Goal: Information Seeking & Learning: Check status

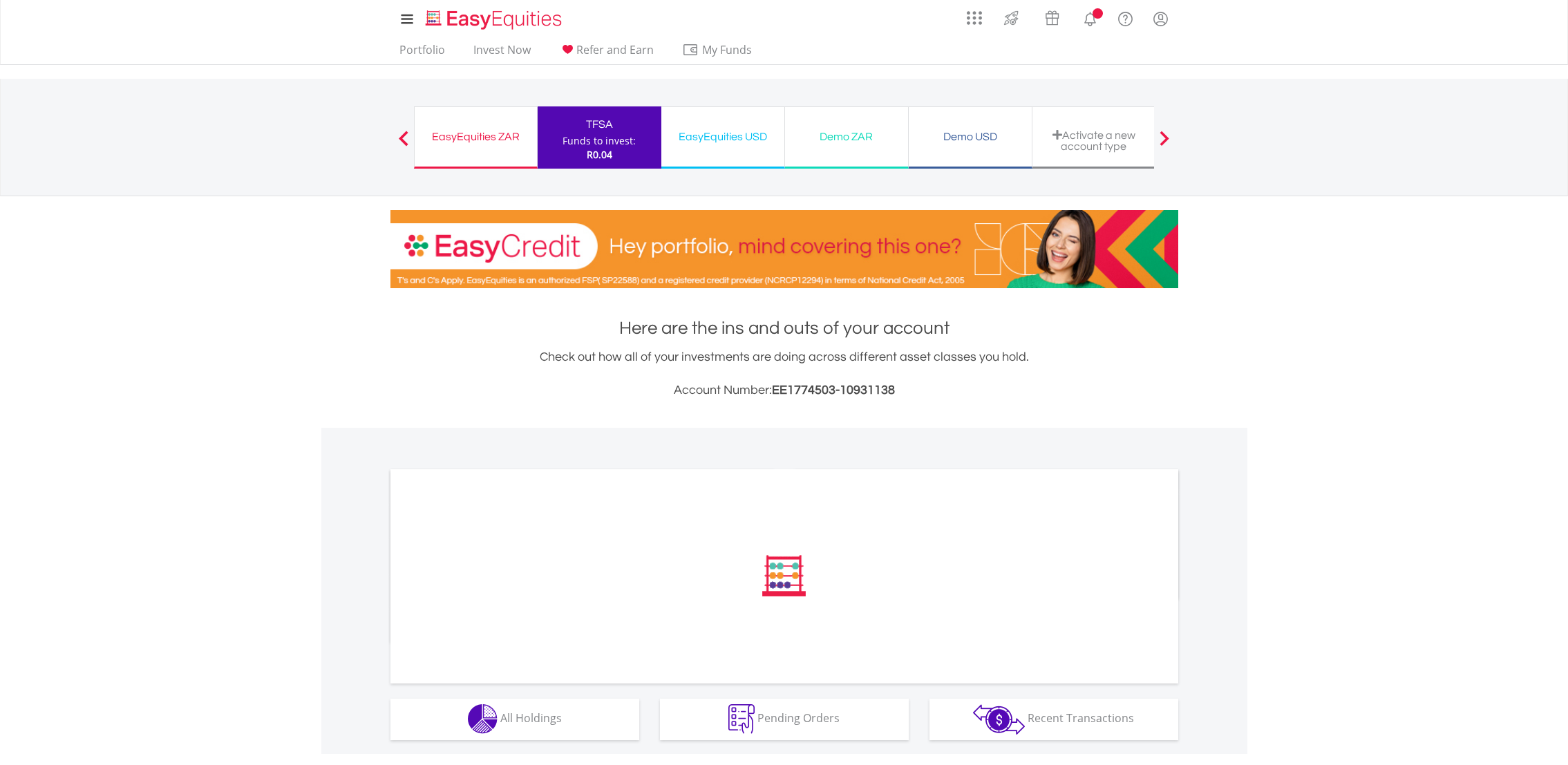
click at [1089, 23] on lord-icon "Notifications" at bounding box center [1090, 19] width 18 height 18
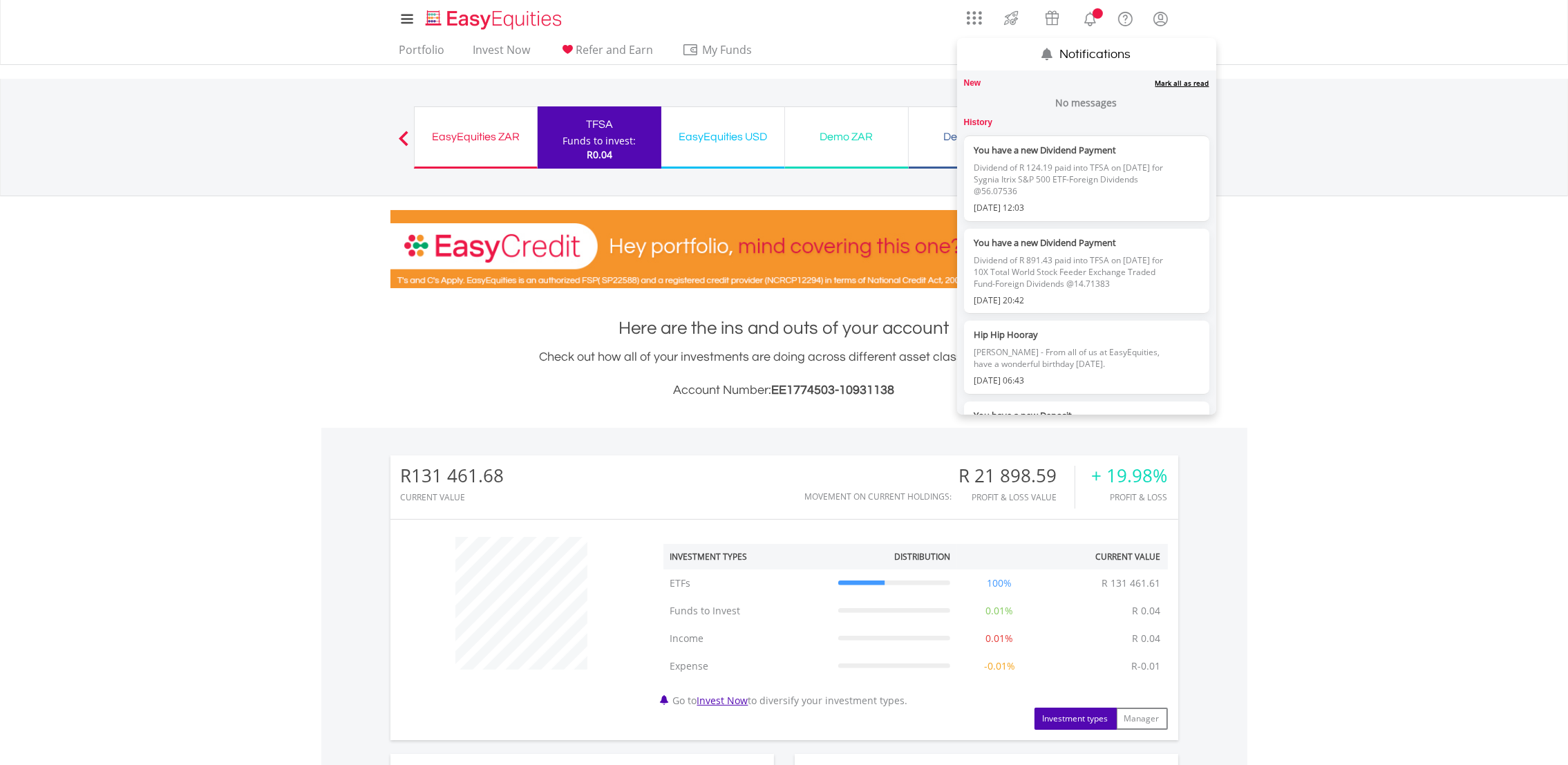
scroll to position [132, 262]
click at [1176, 84] on link "Mark all as read" at bounding box center [1183, 83] width 54 height 9
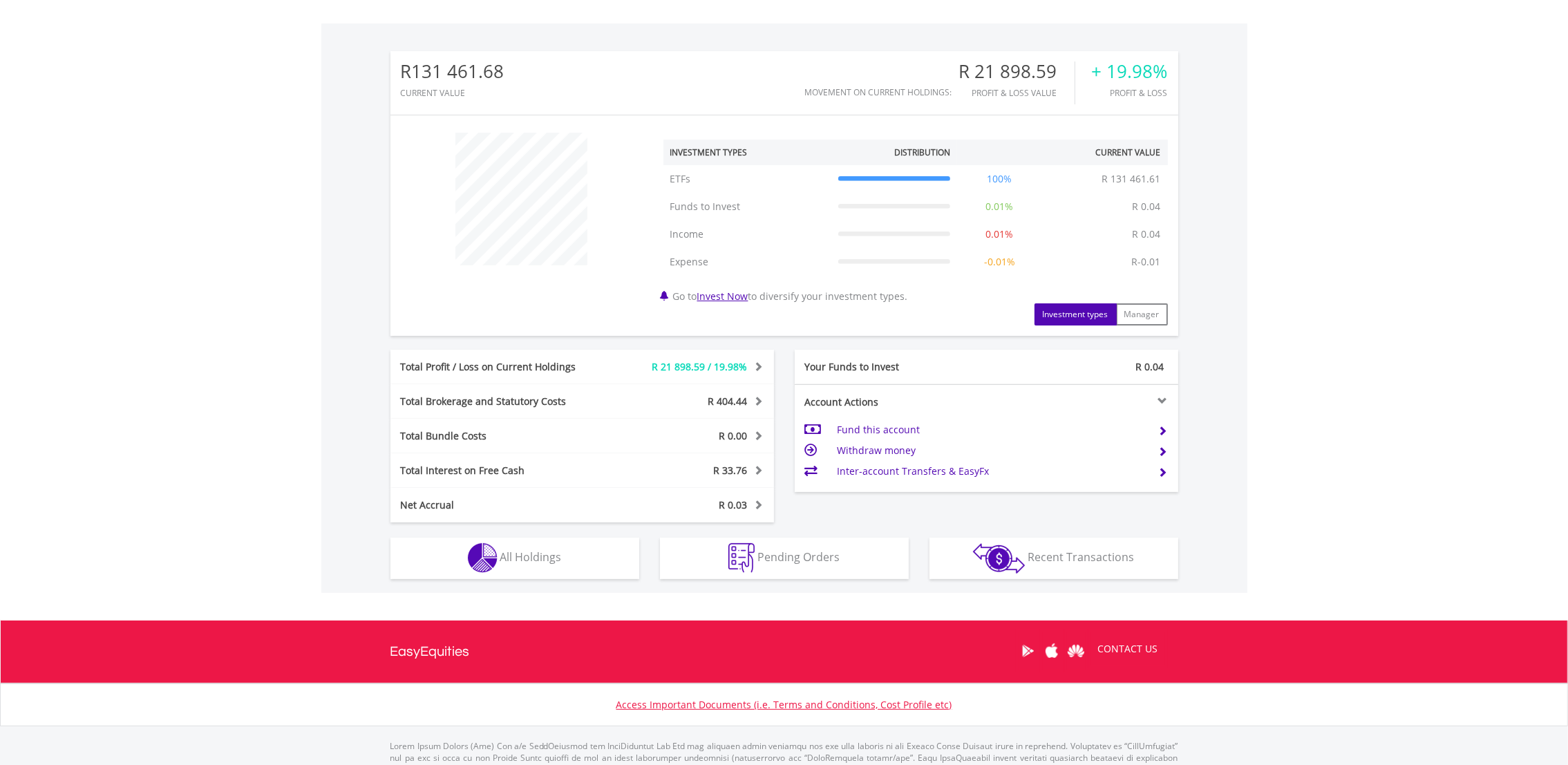
scroll to position [415, 0]
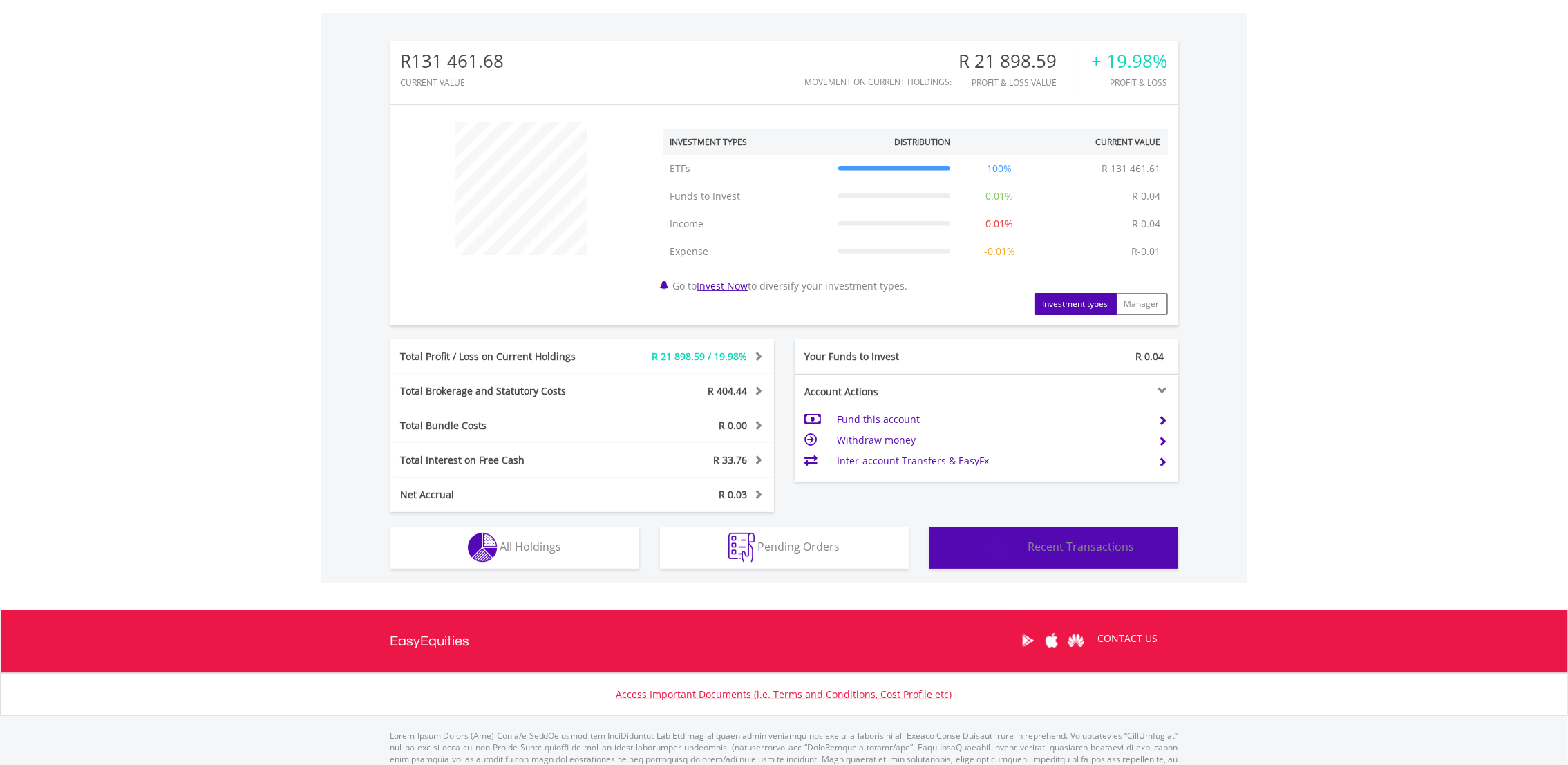
click at [1075, 551] on span "Recent Transactions" at bounding box center [1081, 547] width 107 height 15
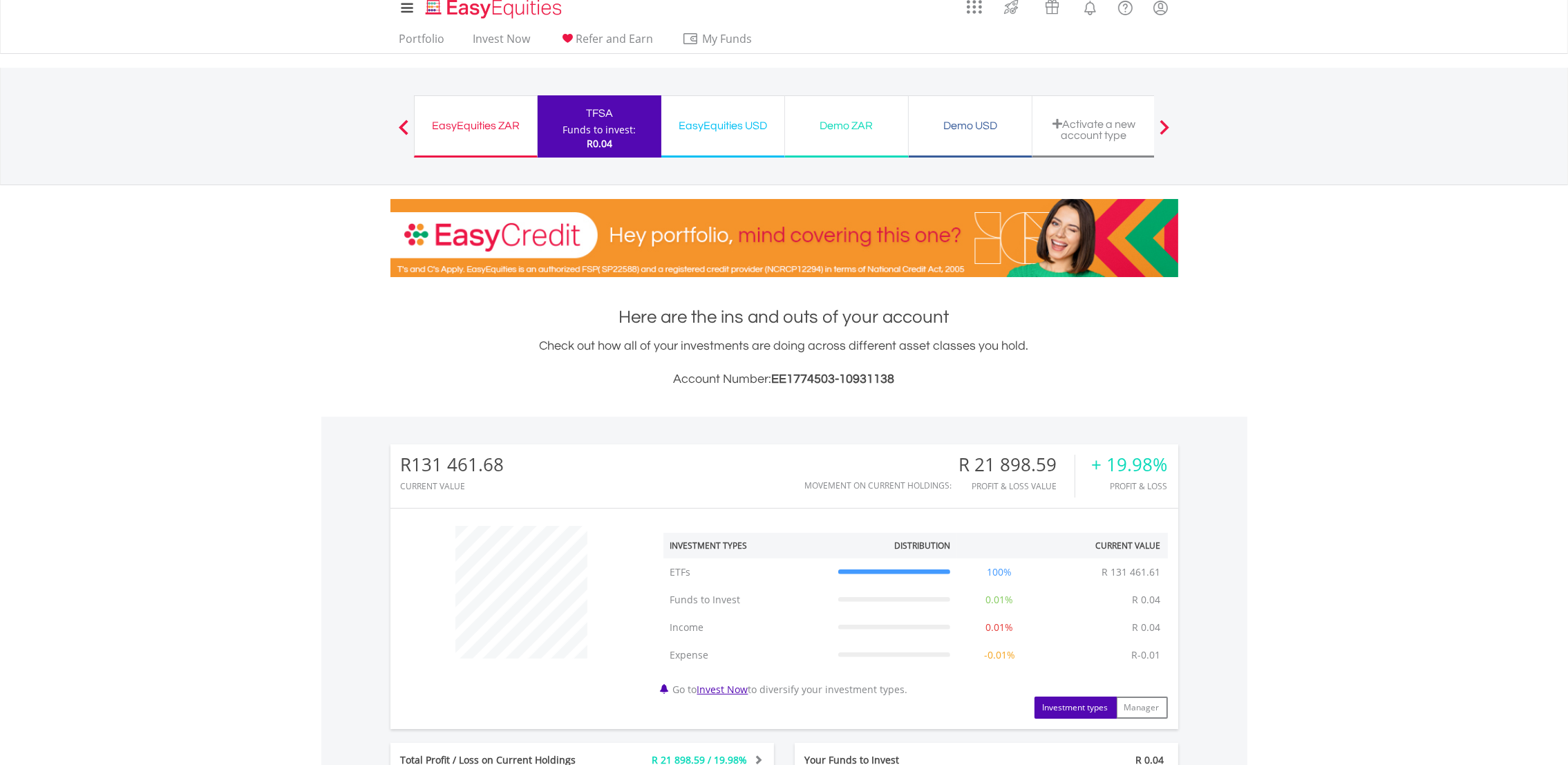
scroll to position [0, 0]
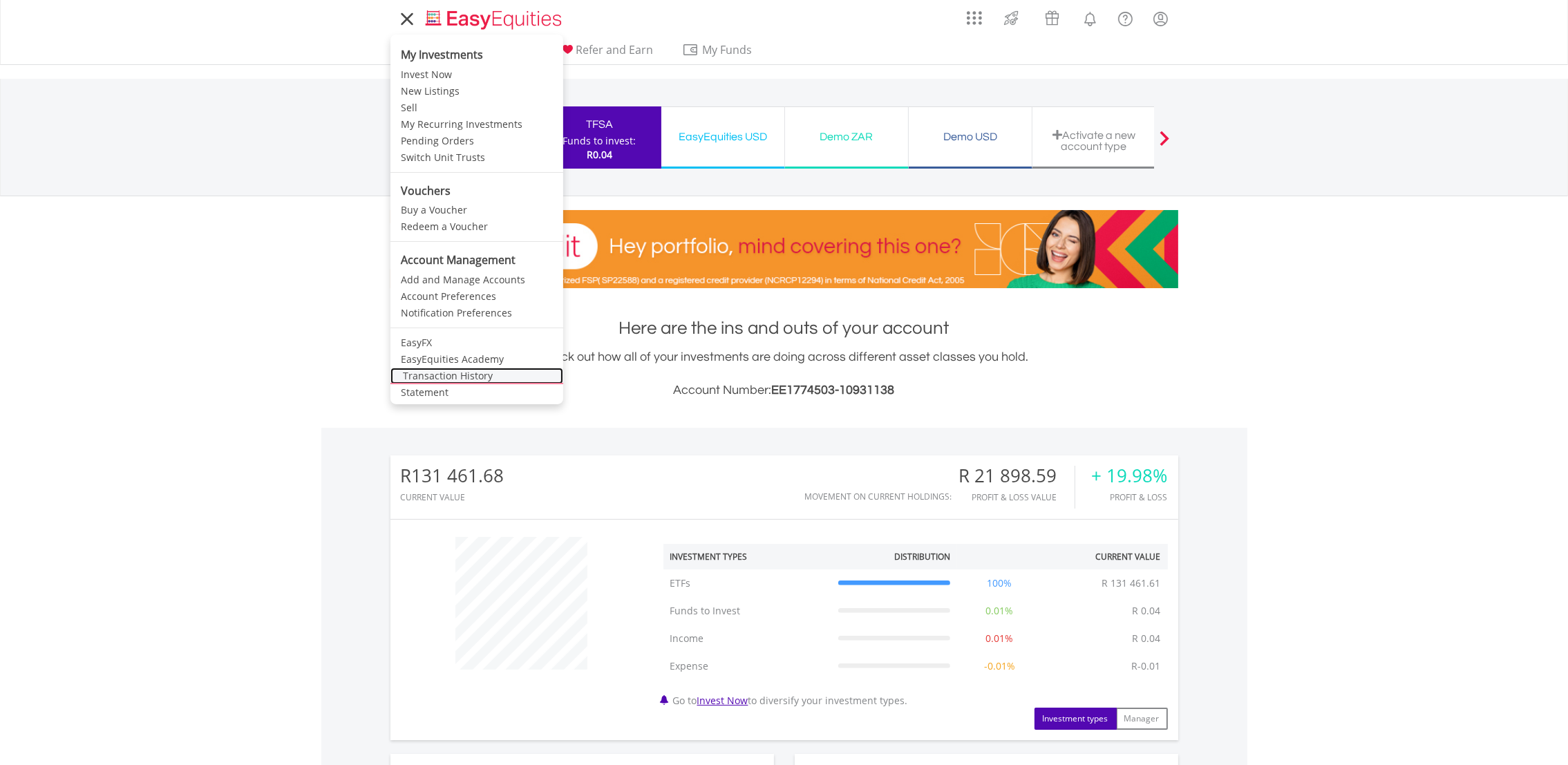
click at [439, 379] on link "Transaction History" at bounding box center [477, 376] width 173 height 17
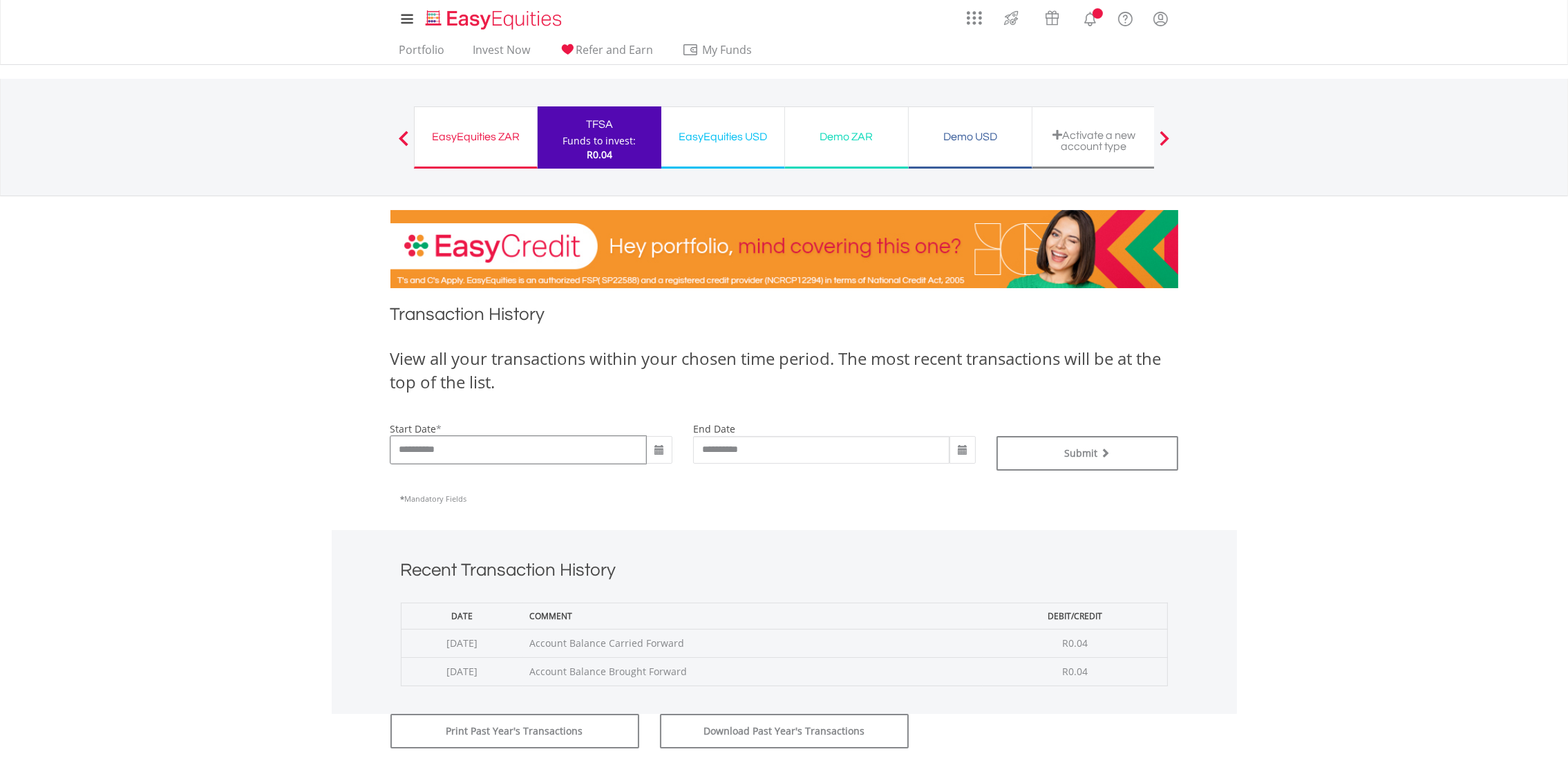
drag, startPoint x: 0, startPoint y: 0, endPoint x: 467, endPoint y: 457, distance: 653.4
click at [467, 457] on input "**********" at bounding box center [519, 450] width 256 height 28
click at [658, 450] on span at bounding box center [659, 450] width 11 height 11
click at [660, 483] on th "‹" at bounding box center [658, 480] width 25 height 20
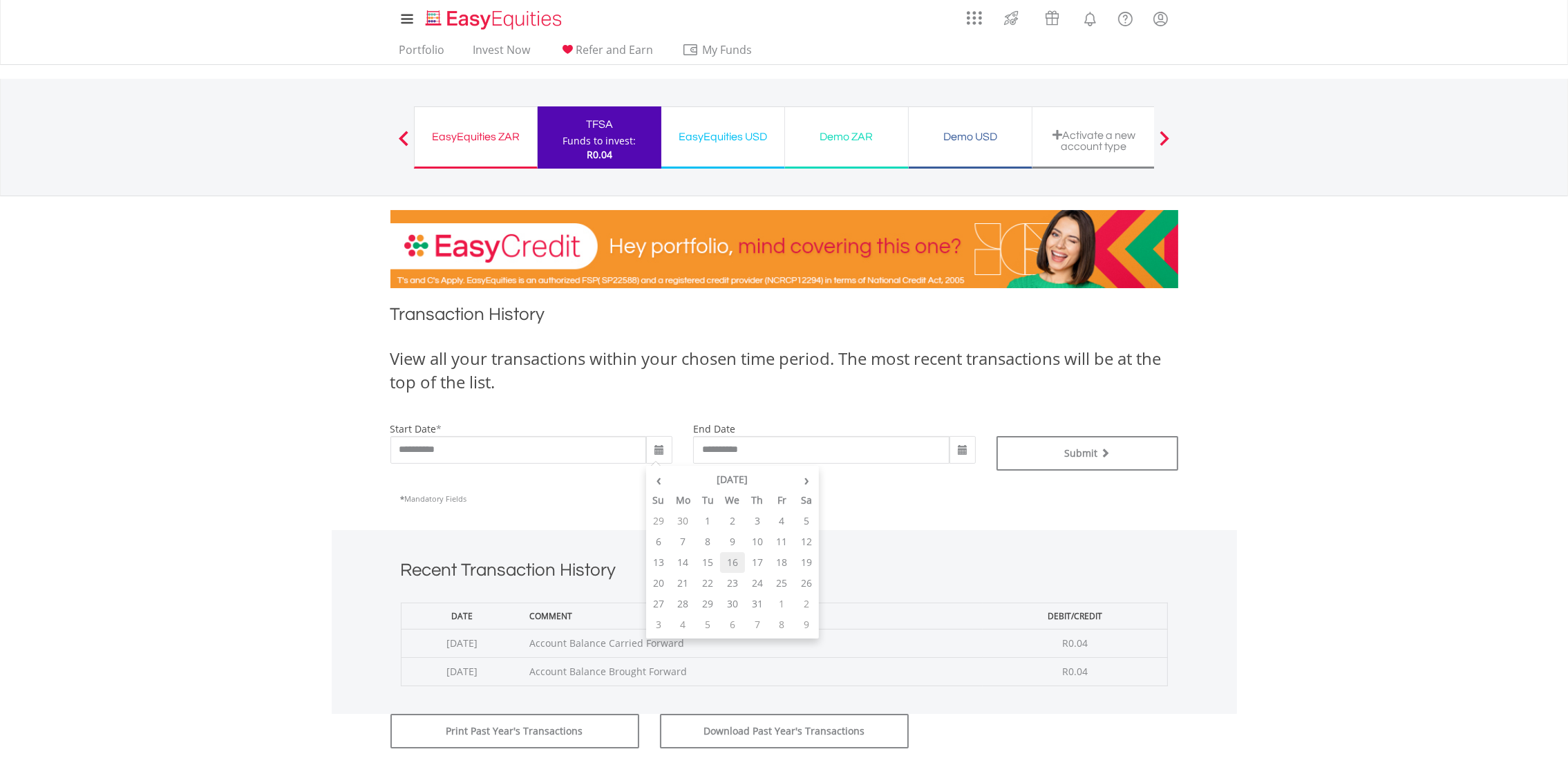
click at [740, 564] on td "16" at bounding box center [732, 563] width 25 height 20
type input "**********"
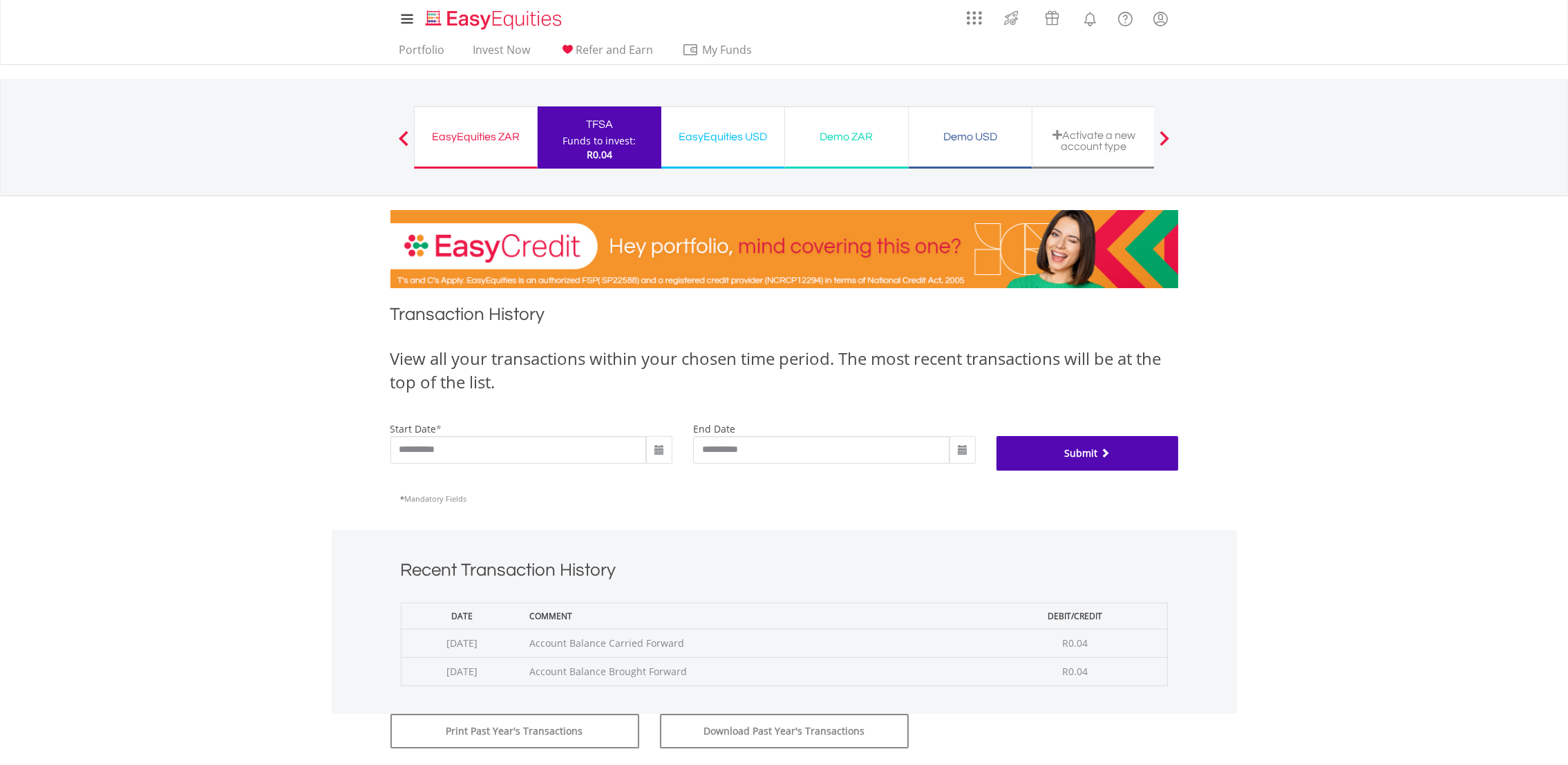
click at [1142, 459] on button "Submit" at bounding box center [1088, 453] width 182 height 34
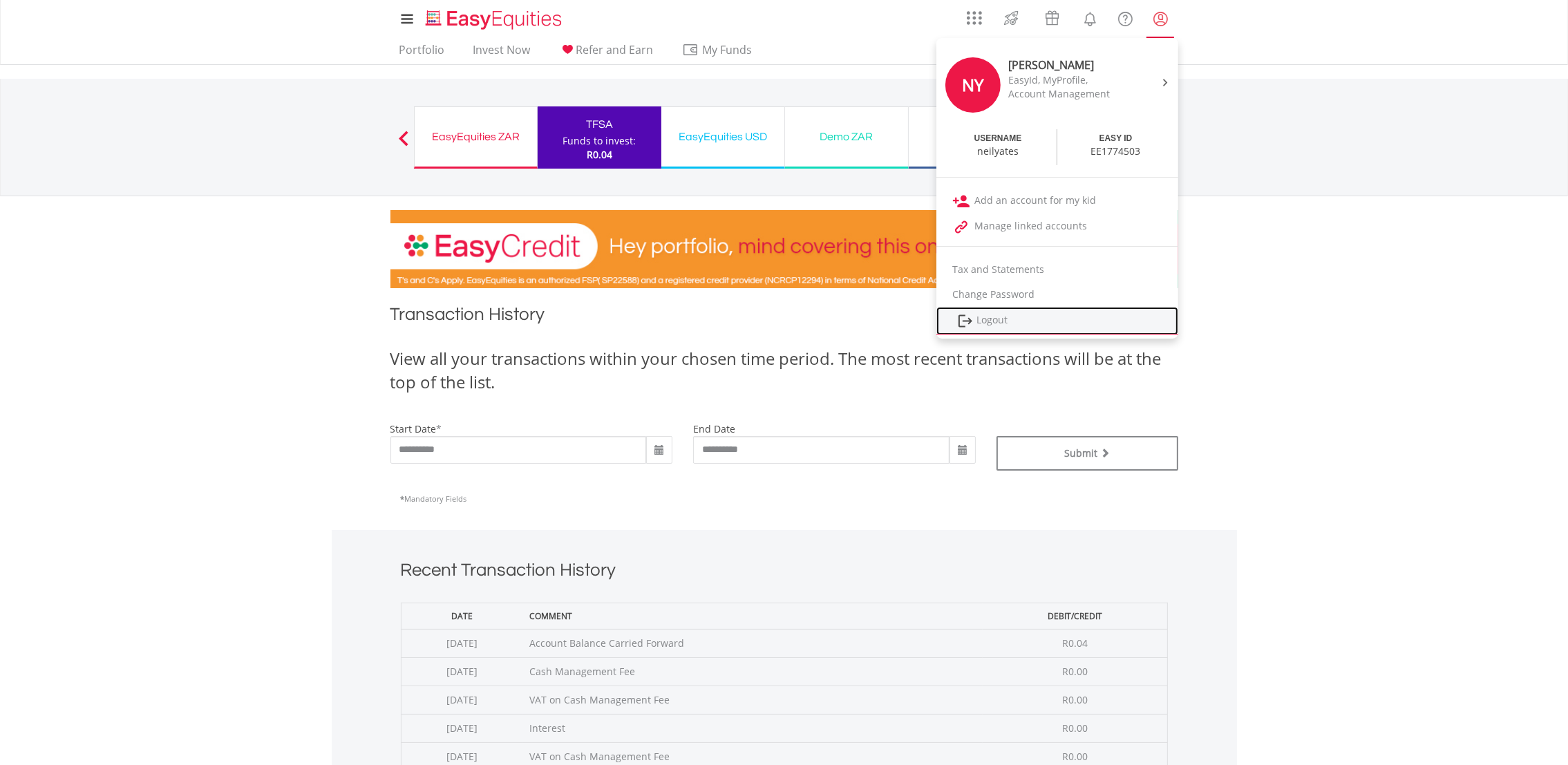
click at [1010, 315] on link "Logout" at bounding box center [1057, 321] width 242 height 29
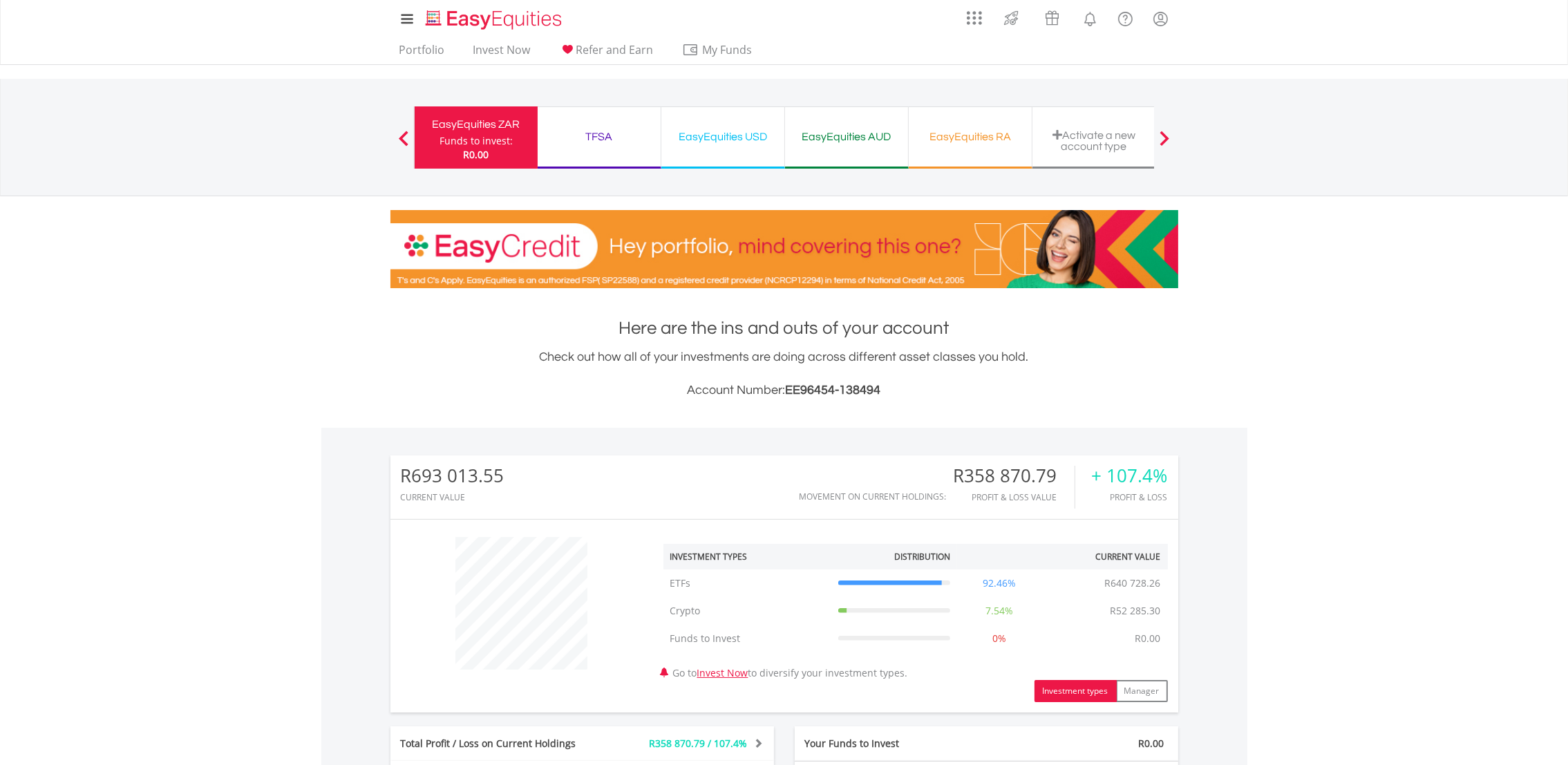
scroll to position [132, 262]
drag, startPoint x: 1118, startPoint y: 610, endPoint x: 1159, endPoint y: 600, distance: 42.2
click at [1159, 600] on td "R52 285.30" at bounding box center [1135, 611] width 64 height 28
drag, startPoint x: 1159, startPoint y: 600, endPoint x: 1141, endPoint y: 608, distance: 19.7
copy td "52 285.30"
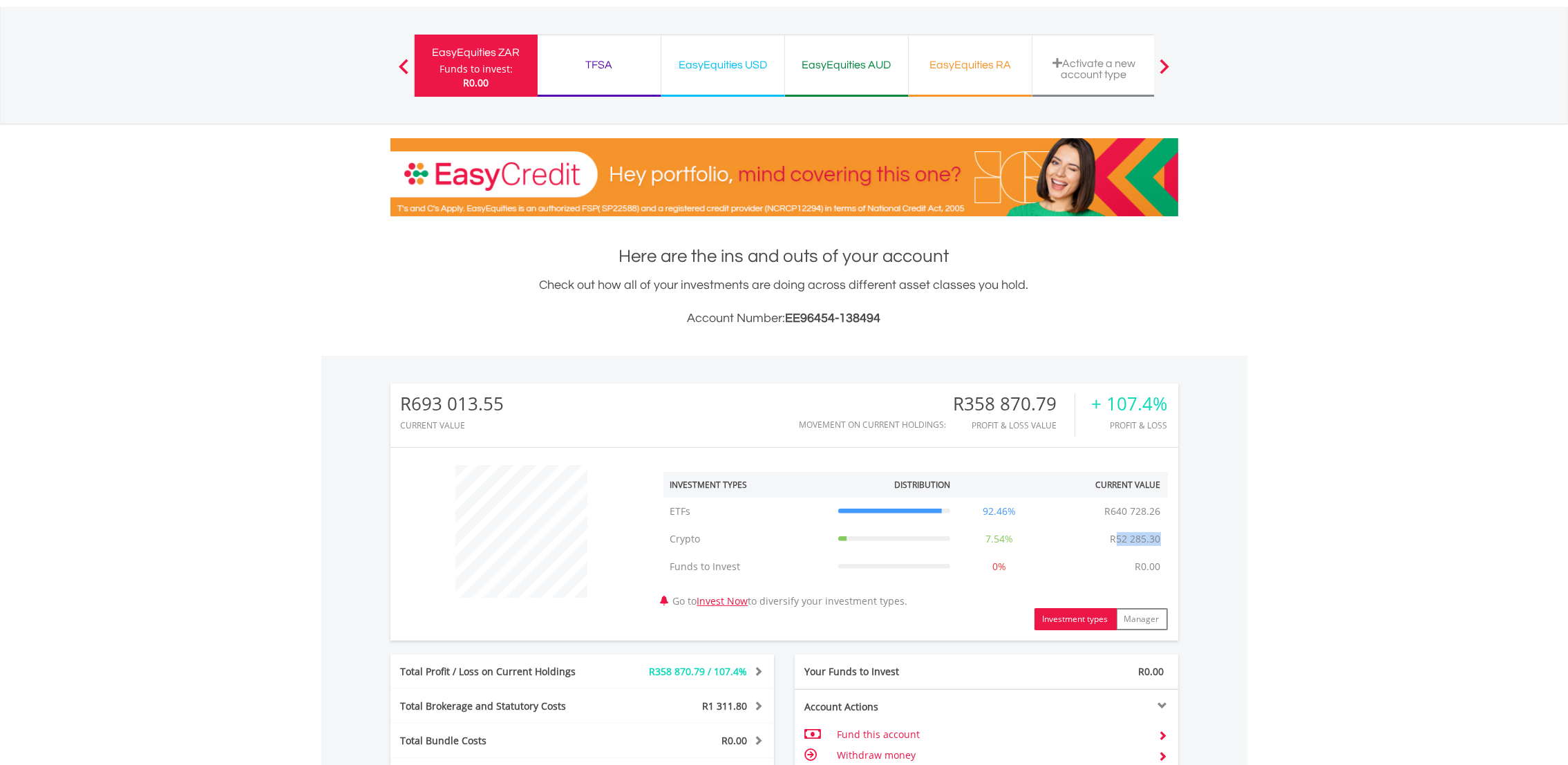
scroll to position [432, 0]
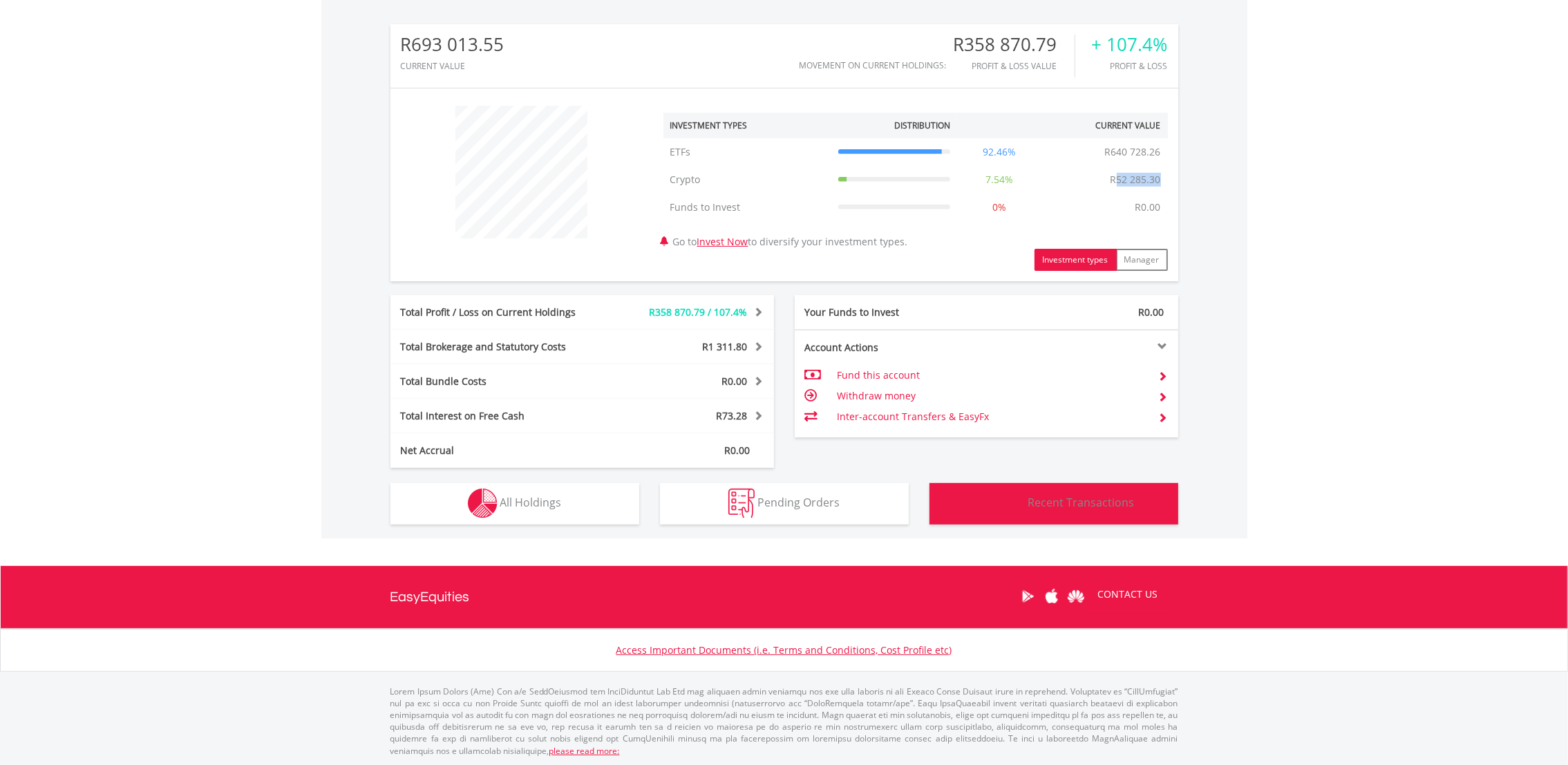
click at [1073, 514] on button "Transactions Recent Transactions" at bounding box center [1054, 503] width 249 height 42
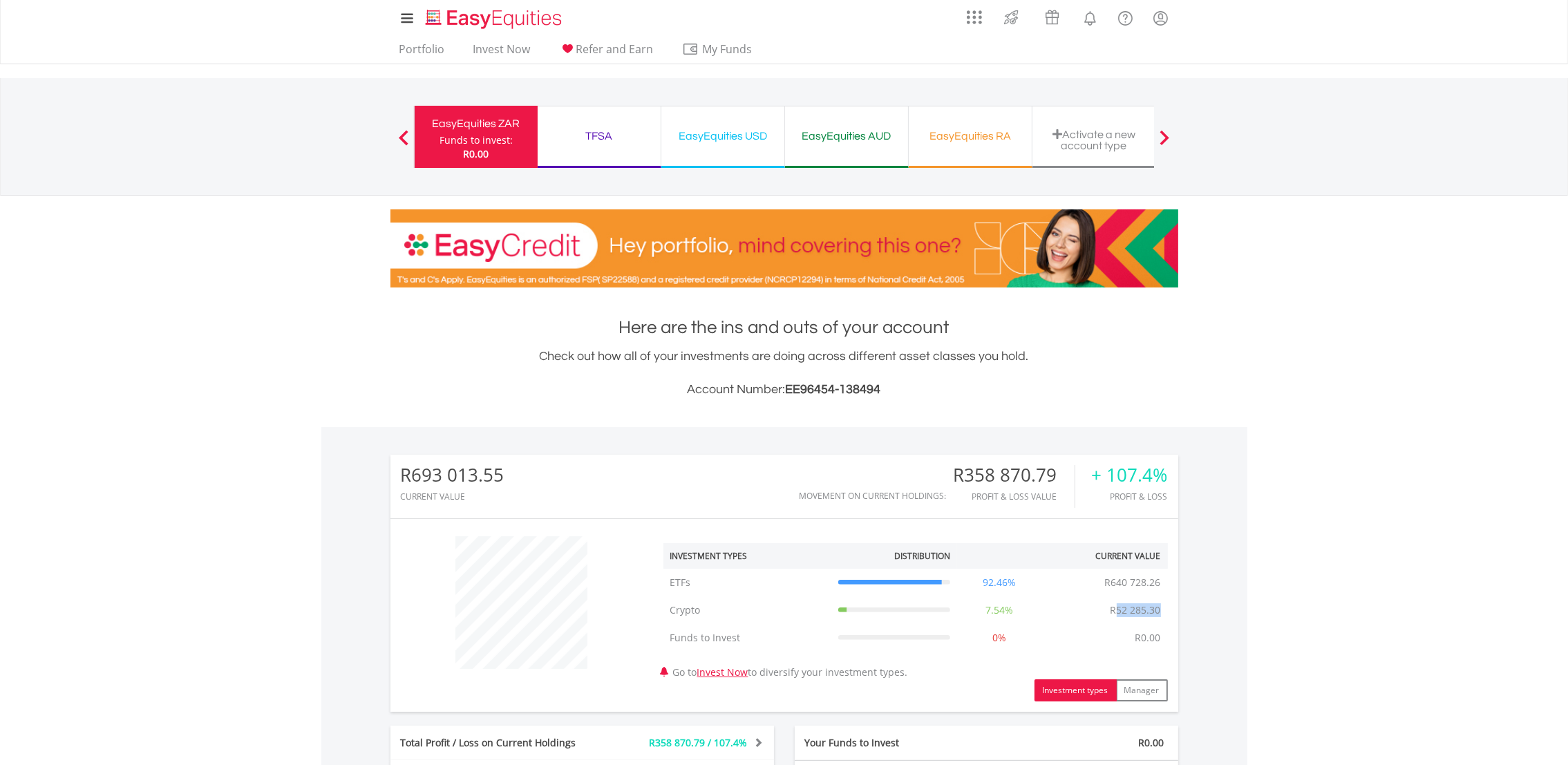
scroll to position [0, 0]
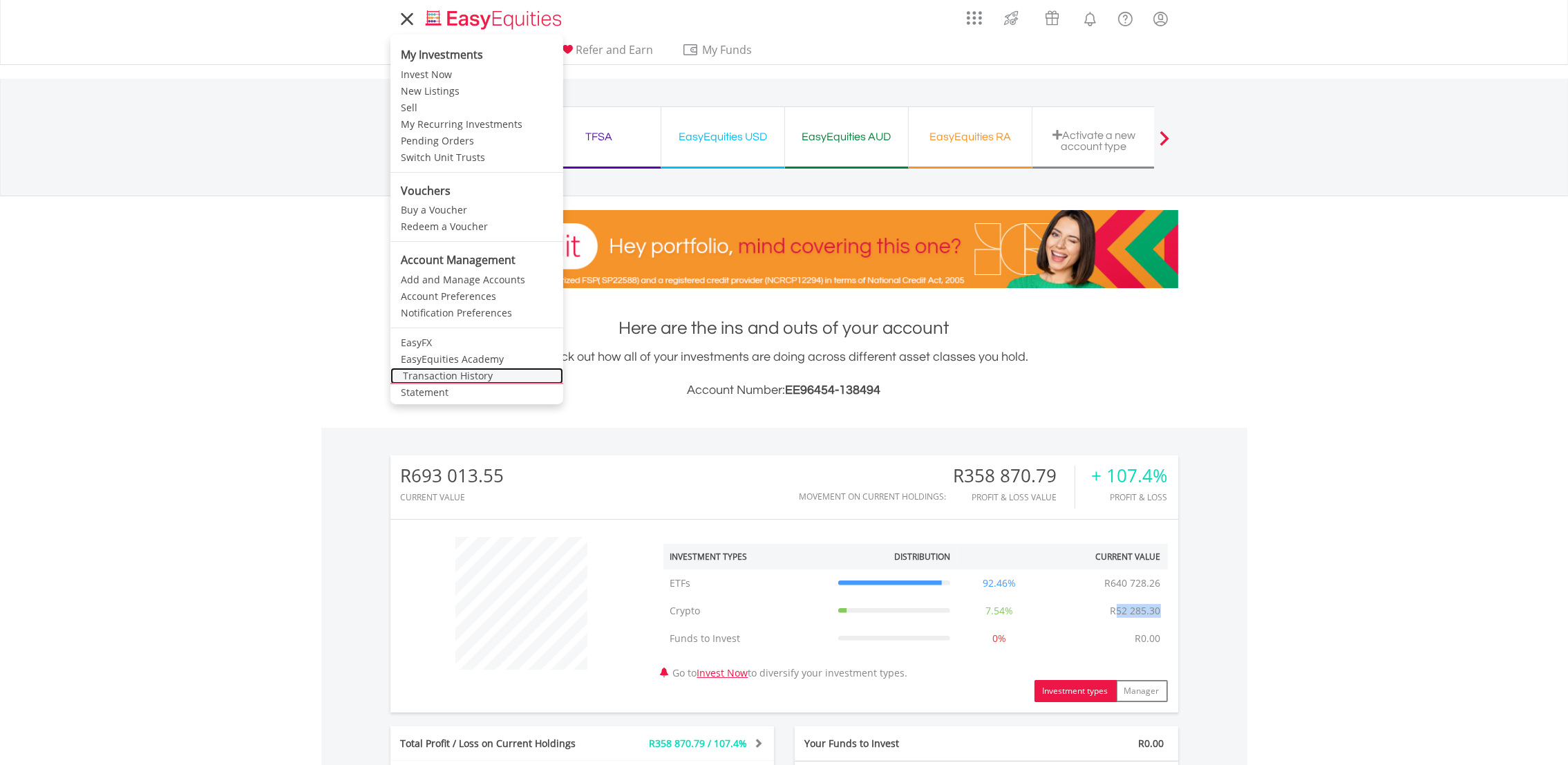
click at [445, 369] on link "Transaction History" at bounding box center [477, 376] width 173 height 17
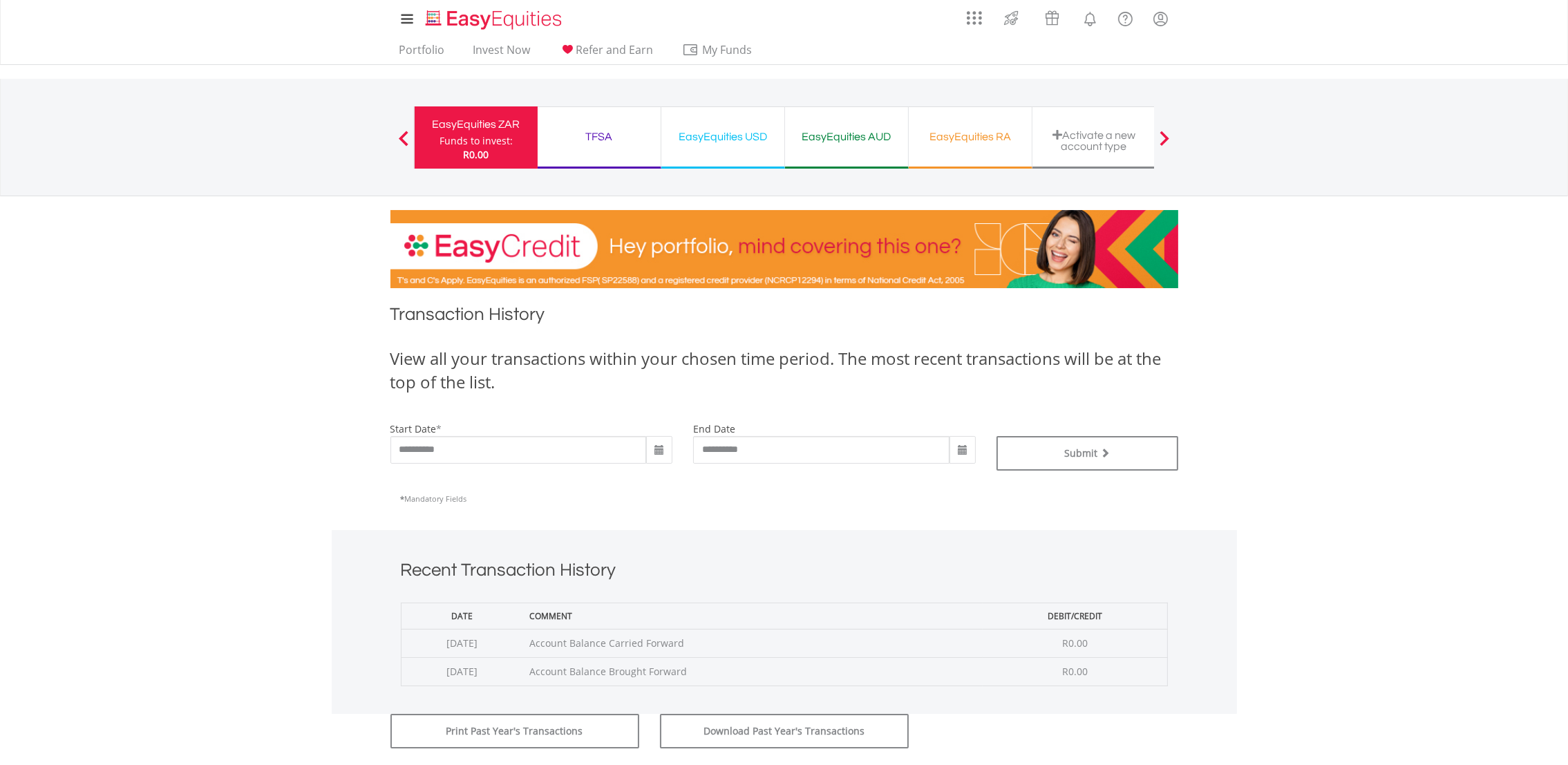
click at [661, 457] on span at bounding box center [659, 450] width 26 height 28
click at [664, 483] on th "‹" at bounding box center [658, 480] width 25 height 20
click at [699, 602] on td "26" at bounding box center [707, 604] width 25 height 20
type input "**********"
click at [1104, 449] on span "submit" at bounding box center [1103, 452] width 12 height 9
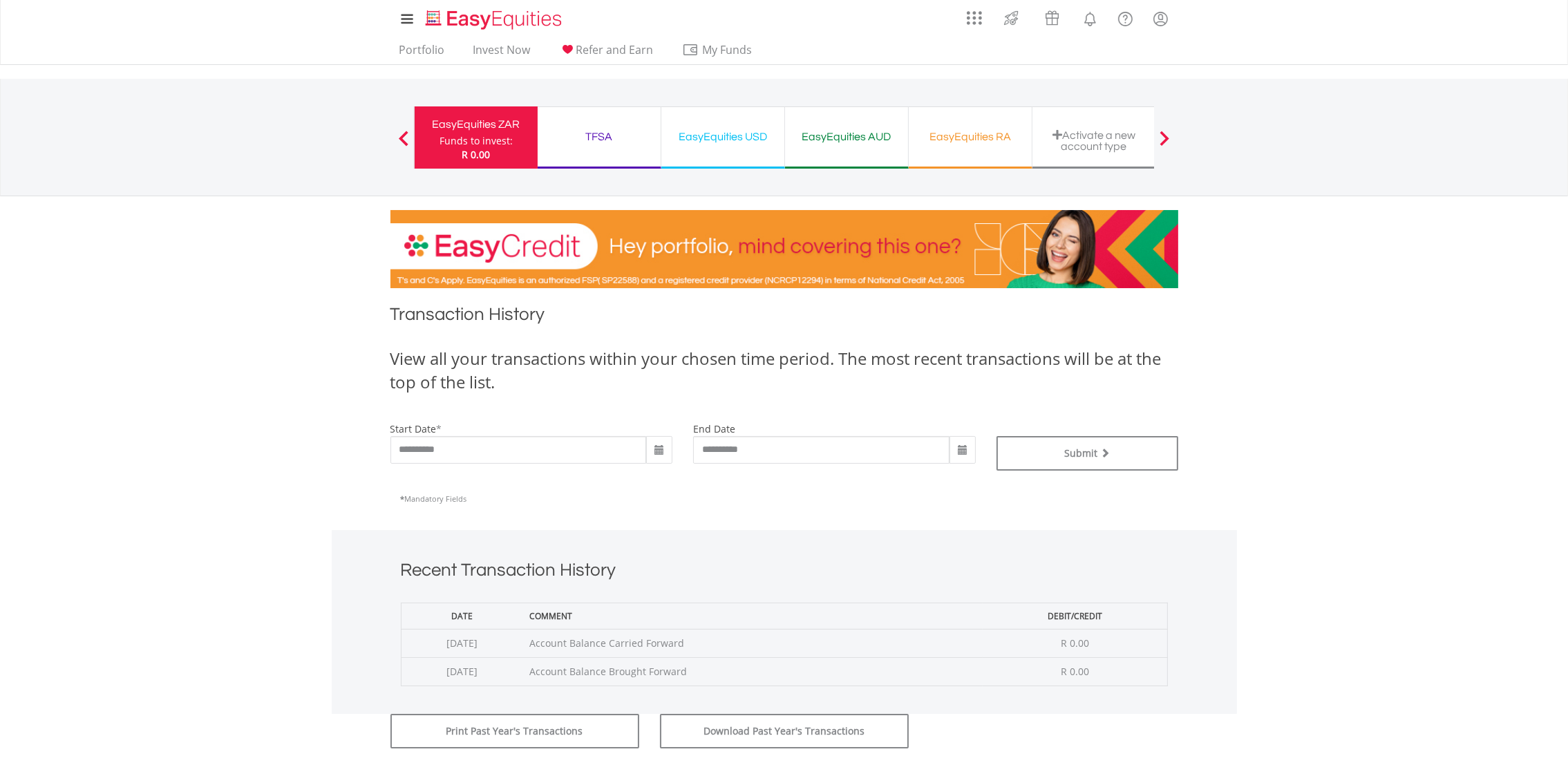
click at [592, 139] on div "TFSA" at bounding box center [599, 136] width 107 height 19
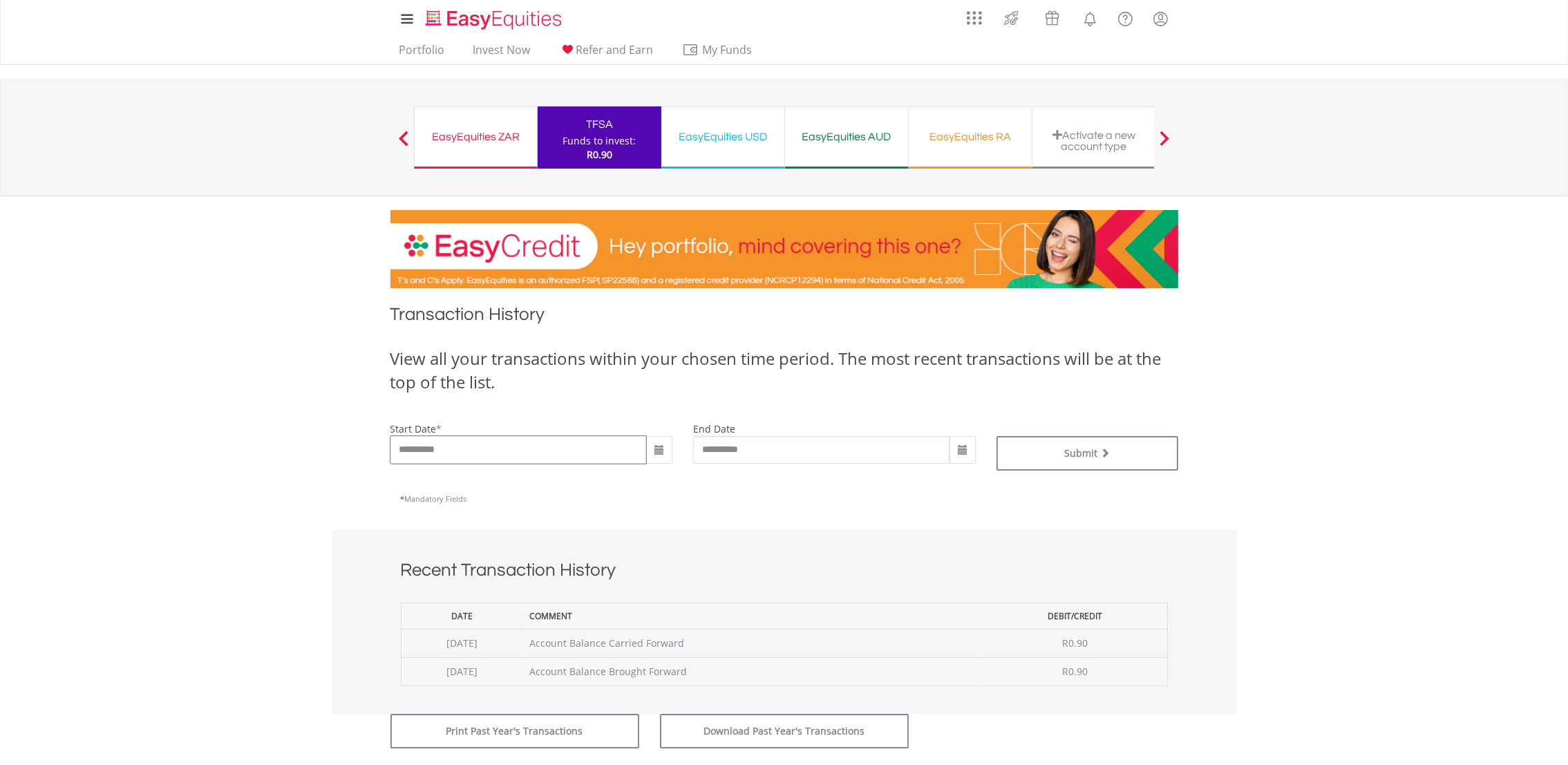
click at [555, 452] on input "**********" at bounding box center [519, 450] width 256 height 28
click at [667, 457] on span at bounding box center [659, 450] width 26 height 28
click at [656, 481] on th "‹" at bounding box center [658, 480] width 25 height 20
click at [713, 603] on td "26" at bounding box center [707, 604] width 25 height 20
type input "**********"
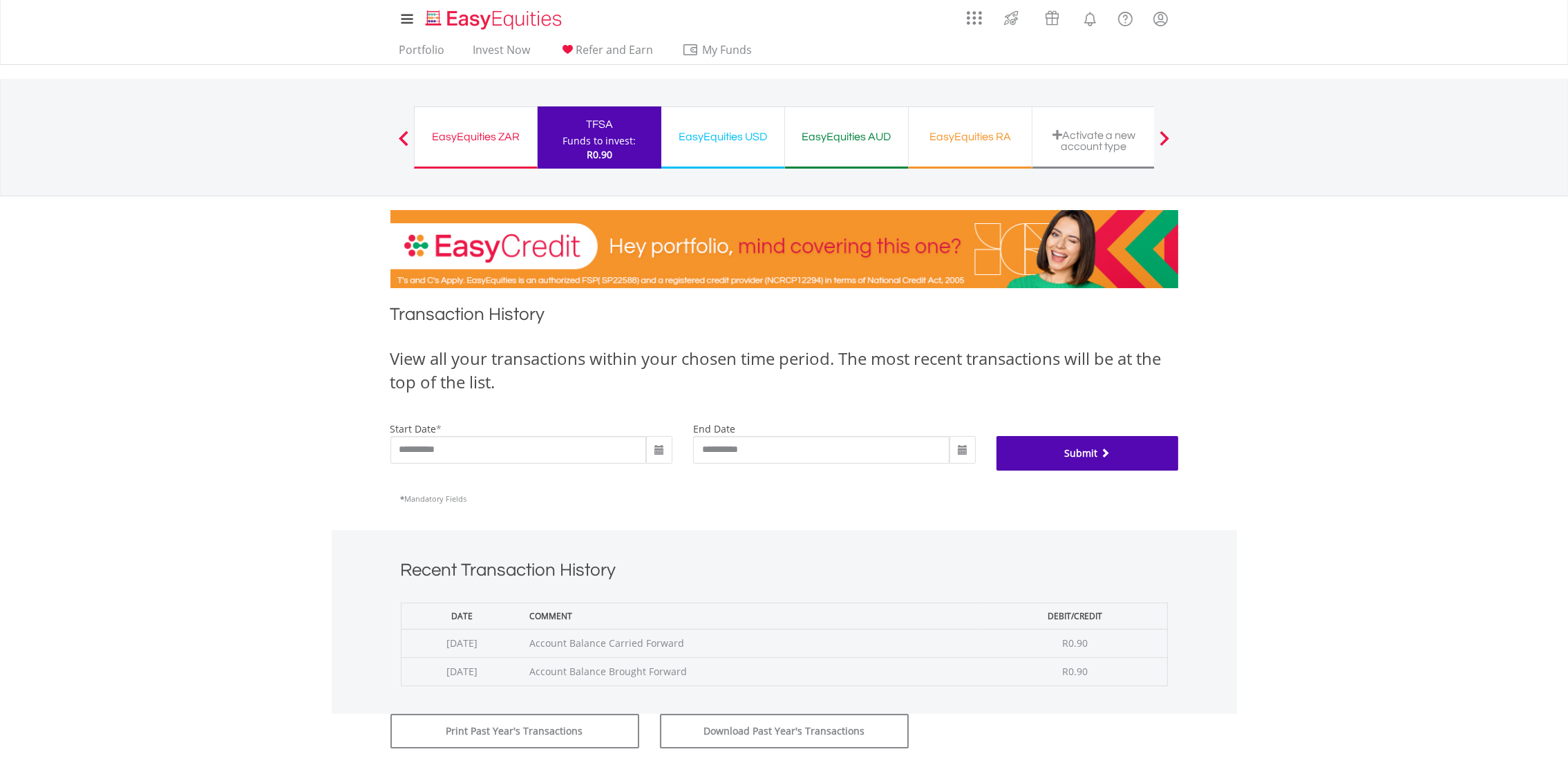
click at [1064, 468] on button "Submit" at bounding box center [1088, 453] width 182 height 34
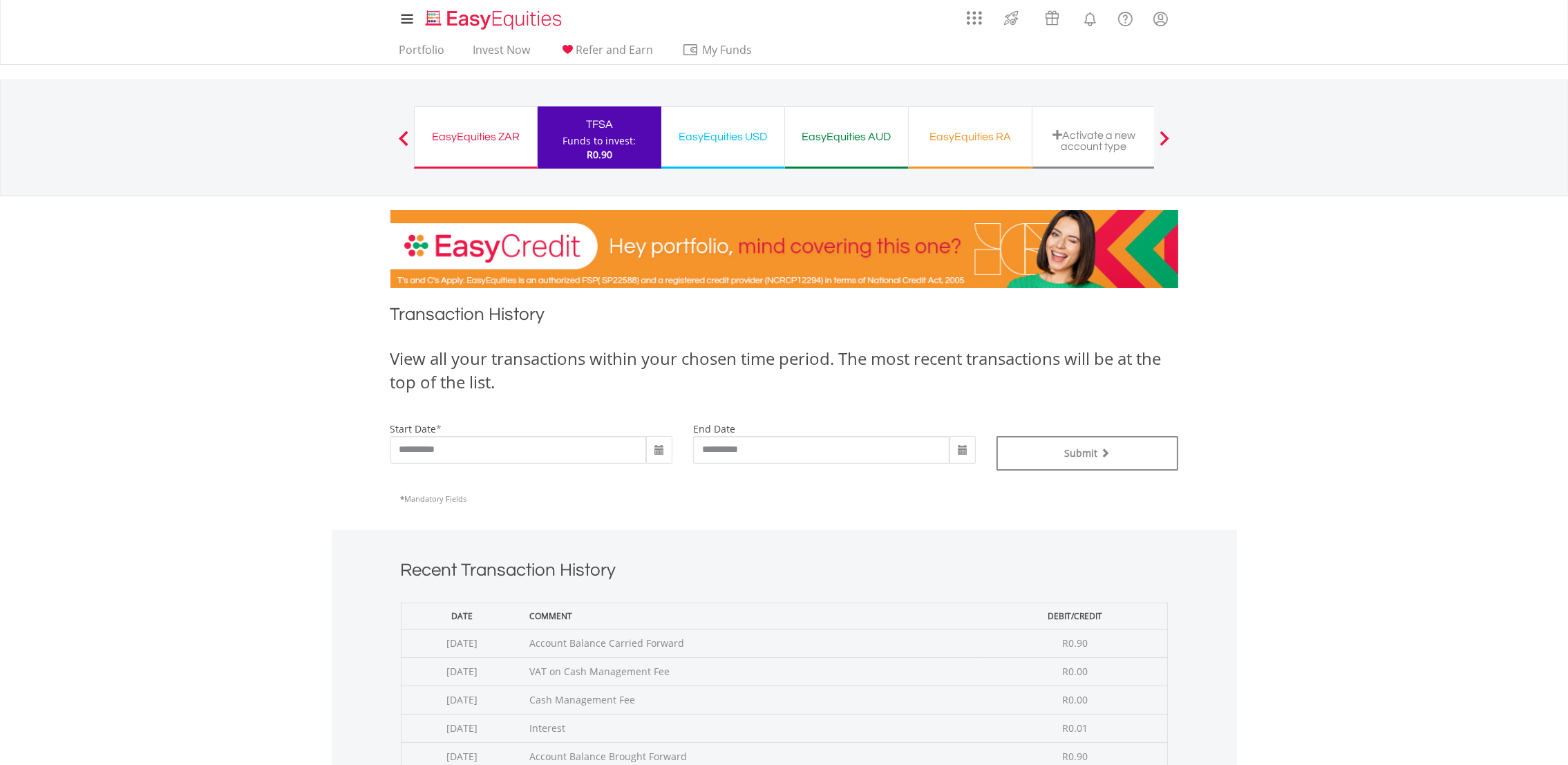
click at [728, 142] on div "EasyEquities USD" at bounding box center [722, 136] width 107 height 19
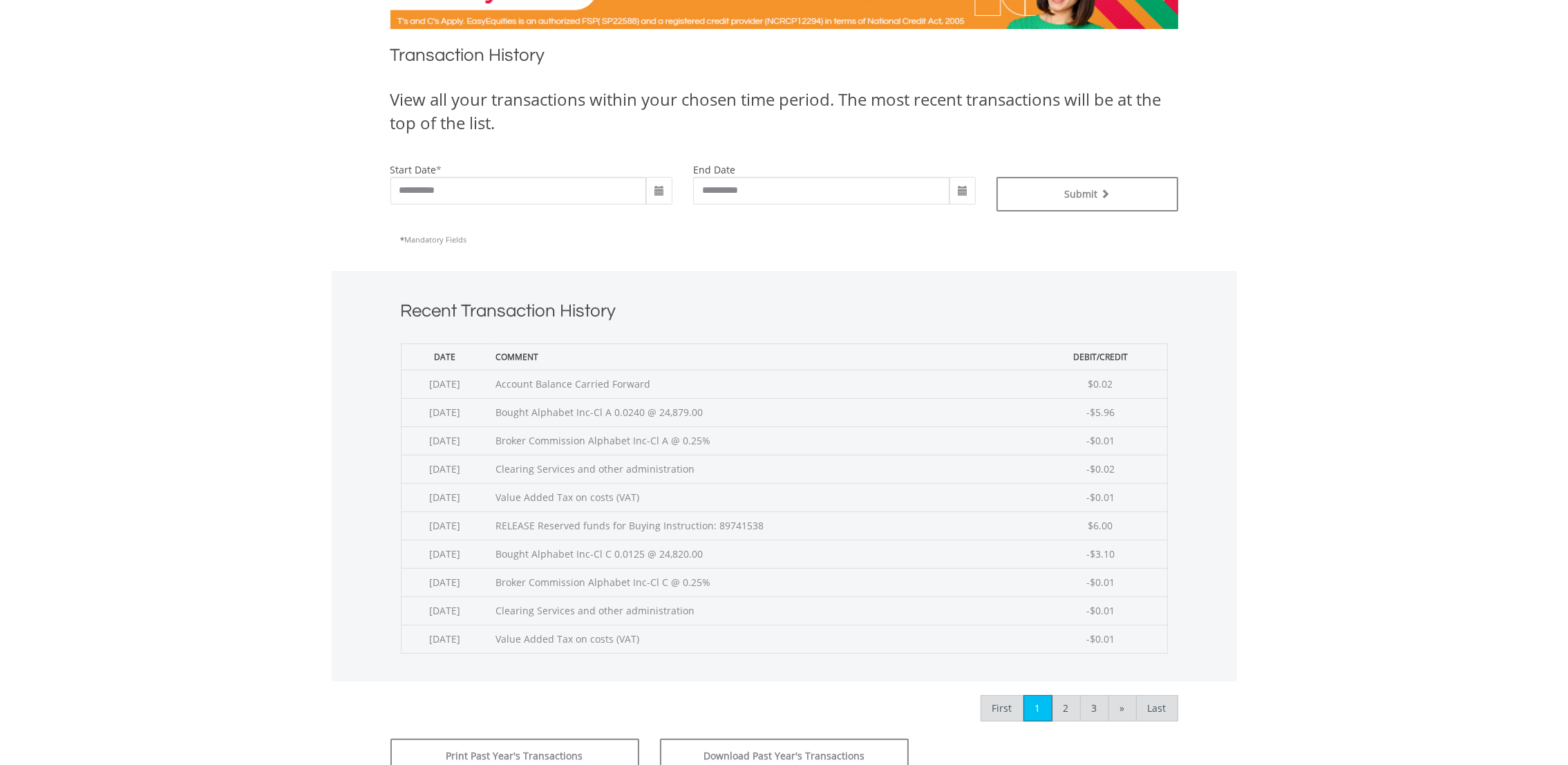
scroll to position [207, 0]
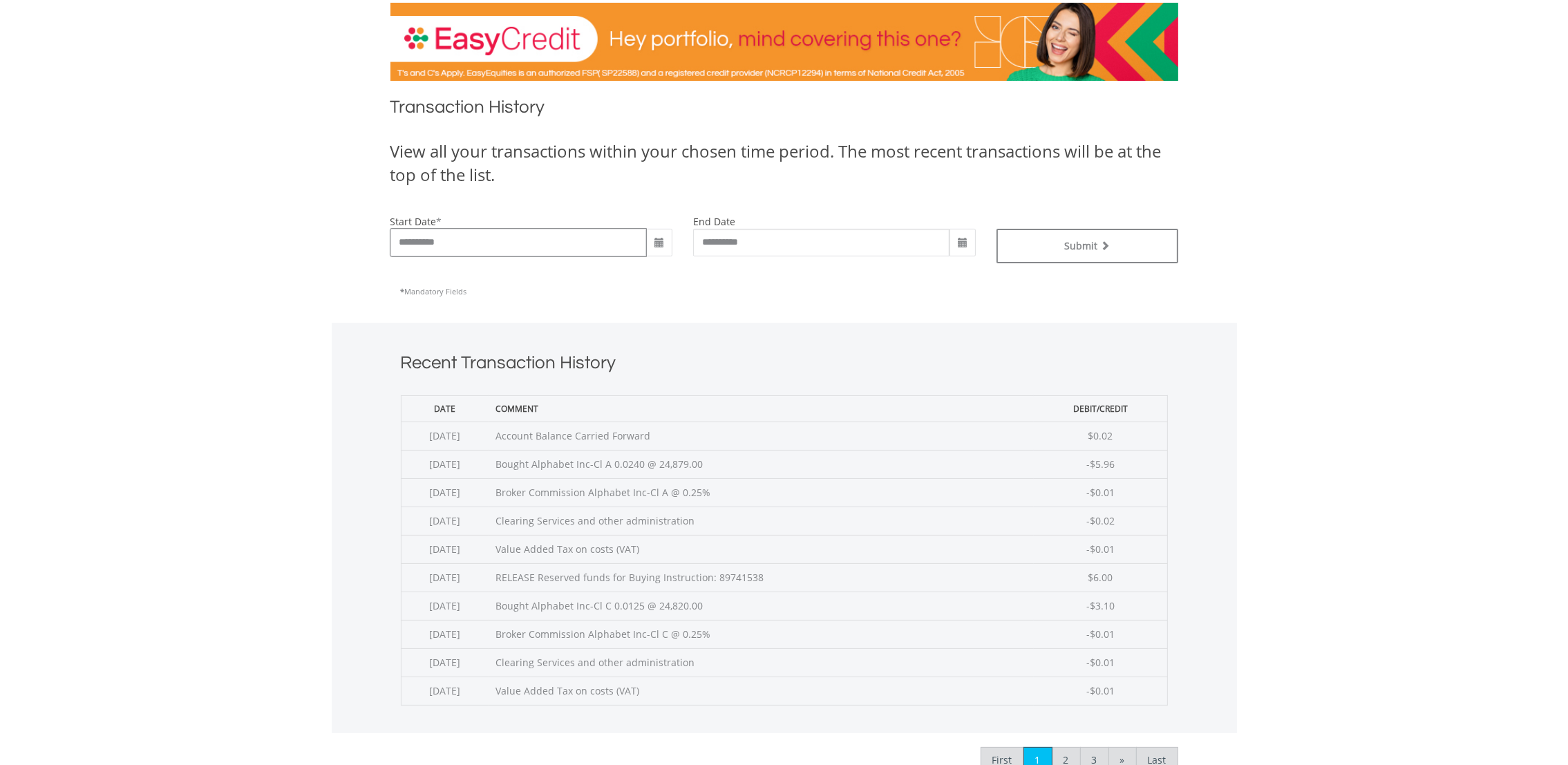
click at [447, 245] on input "**********" at bounding box center [519, 242] width 256 height 28
click at [658, 241] on span at bounding box center [659, 243] width 11 height 11
click at [663, 268] on th "‹" at bounding box center [658, 272] width 25 height 20
click at [815, 356] on td "16" at bounding box center [806, 356] width 25 height 20
type input "**********"
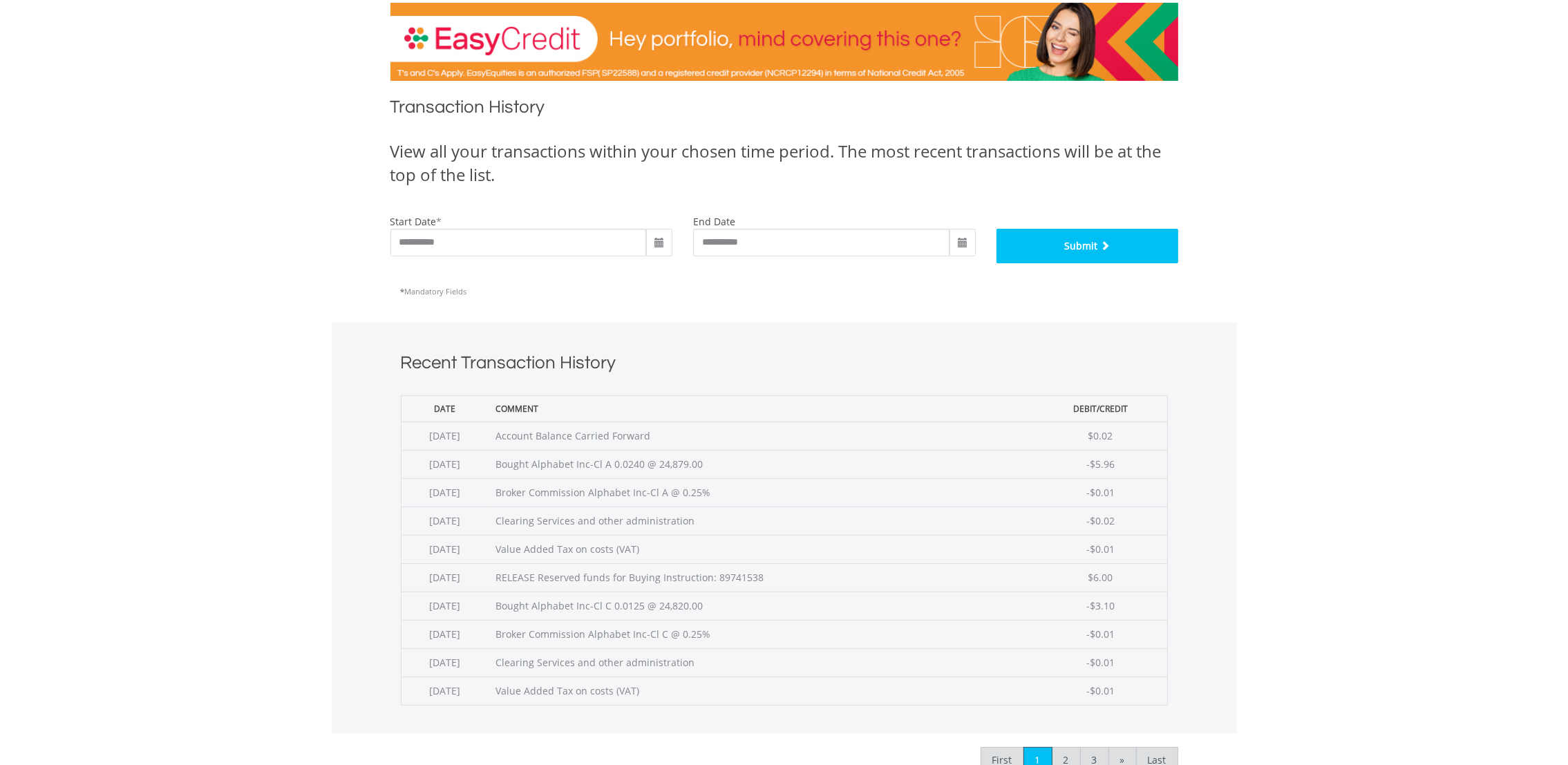
click at [1094, 253] on button "Submit" at bounding box center [1088, 245] width 182 height 34
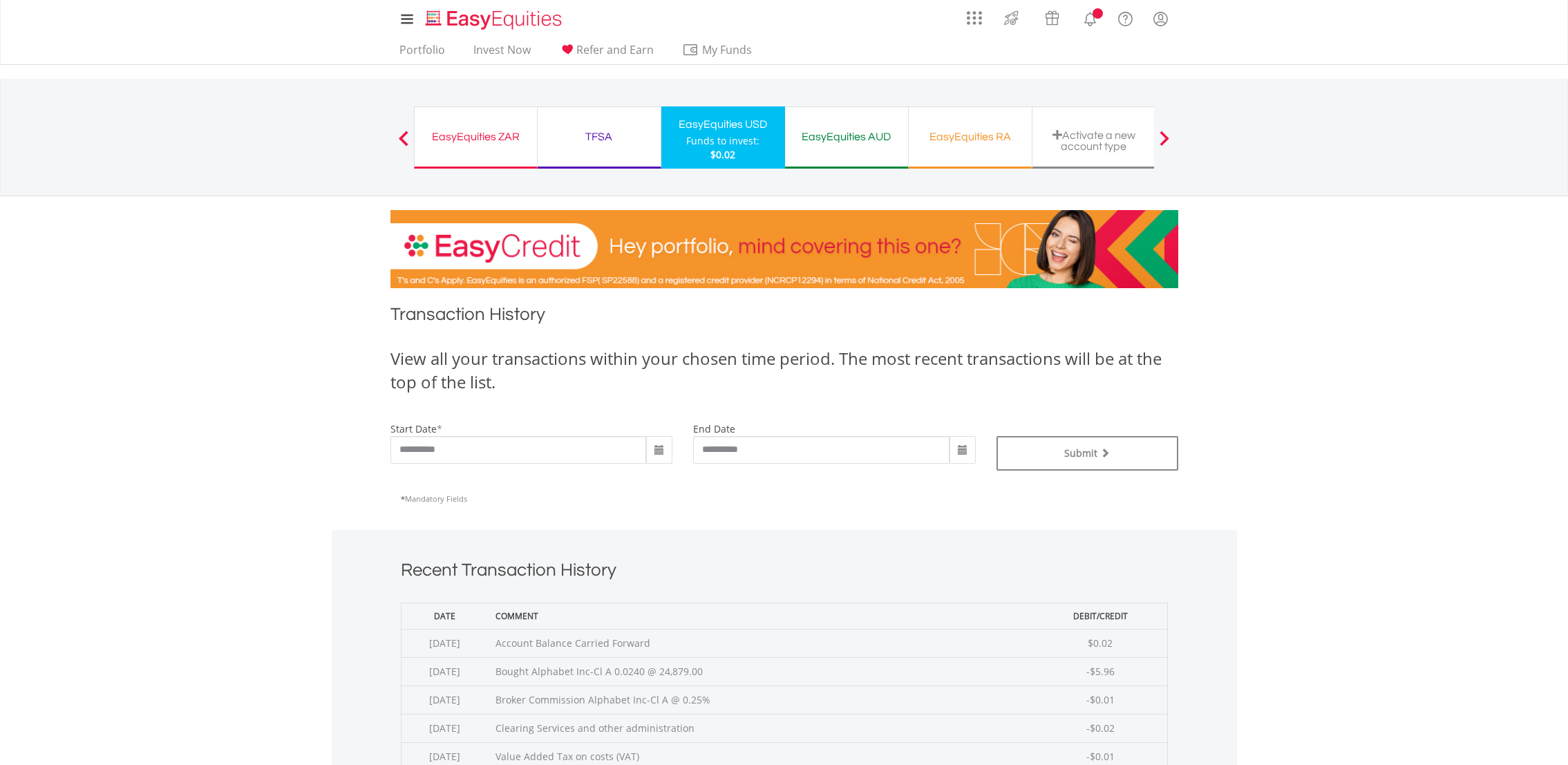
scroll to position [415, 0]
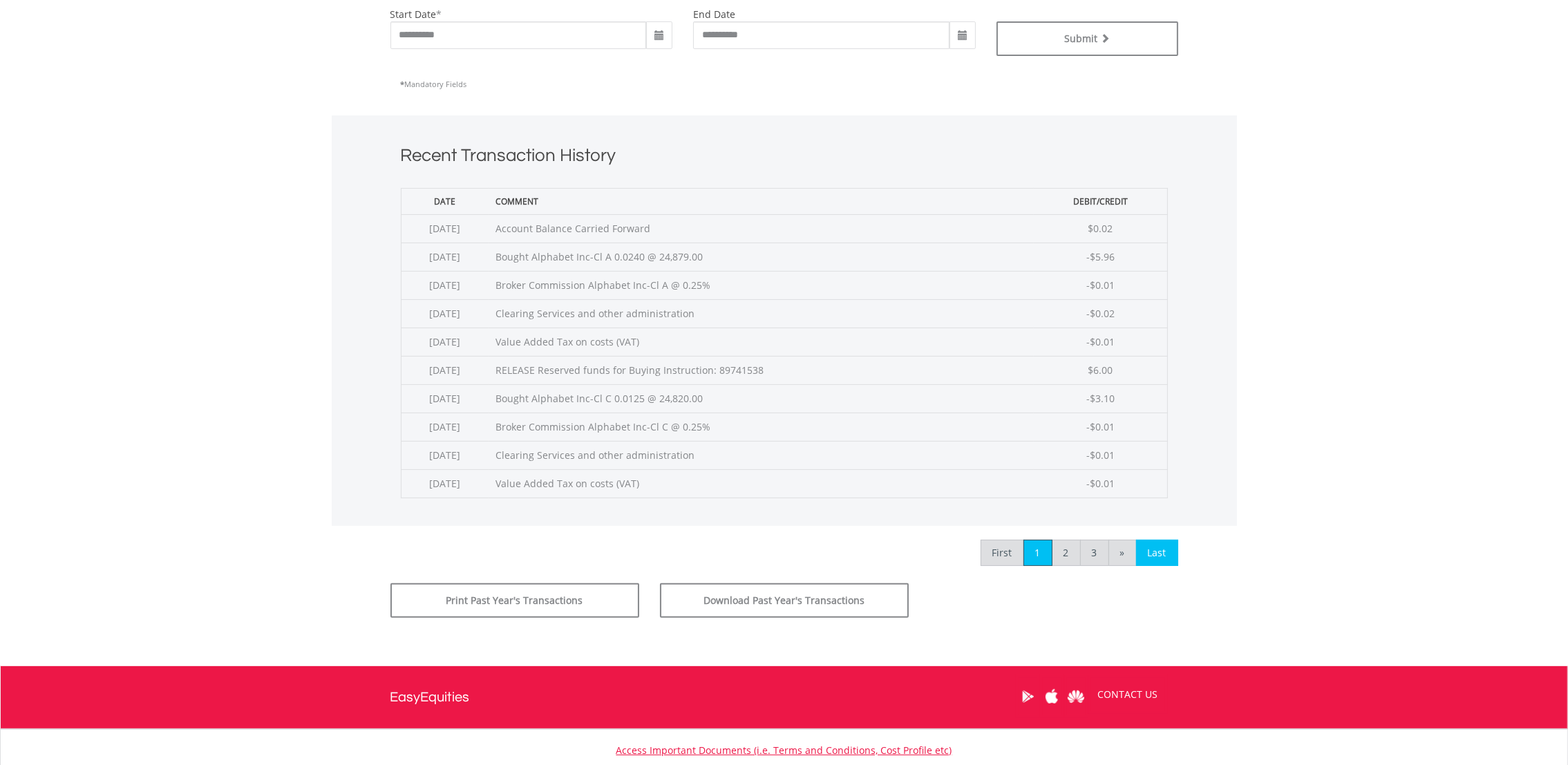
drag, startPoint x: 1178, startPoint y: 552, endPoint x: 1168, endPoint y: 552, distance: 10.0
click at [1178, 552] on div "**********" at bounding box center [784, 263] width 809 height 751
click at [1166, 552] on link "Last" at bounding box center [1157, 552] width 42 height 26
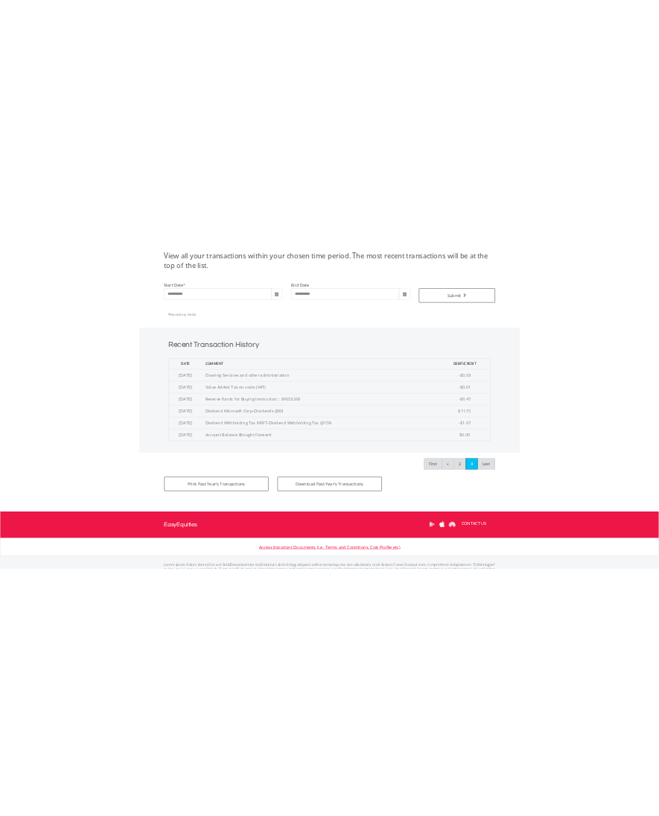
scroll to position [320, 0]
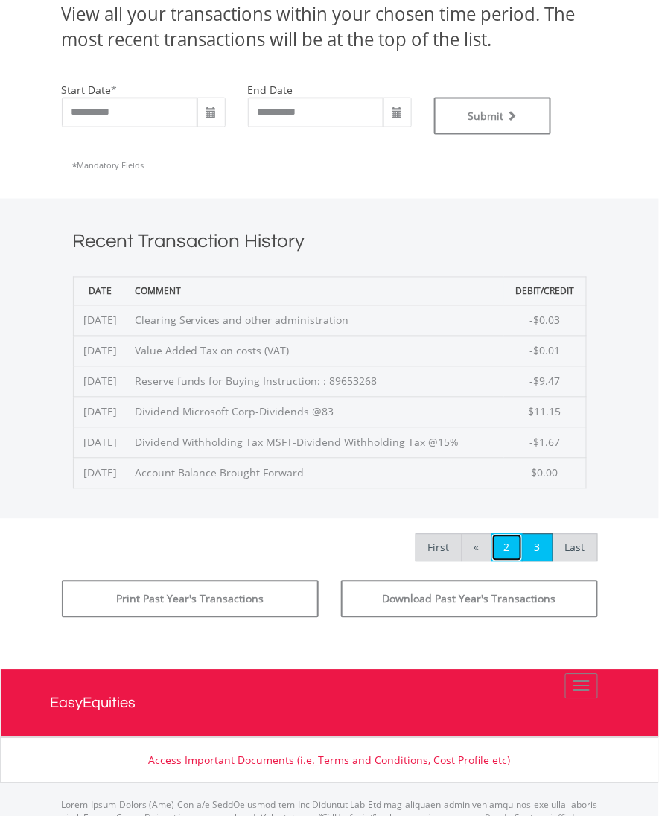
click at [501, 549] on link "2" at bounding box center [506, 548] width 31 height 28
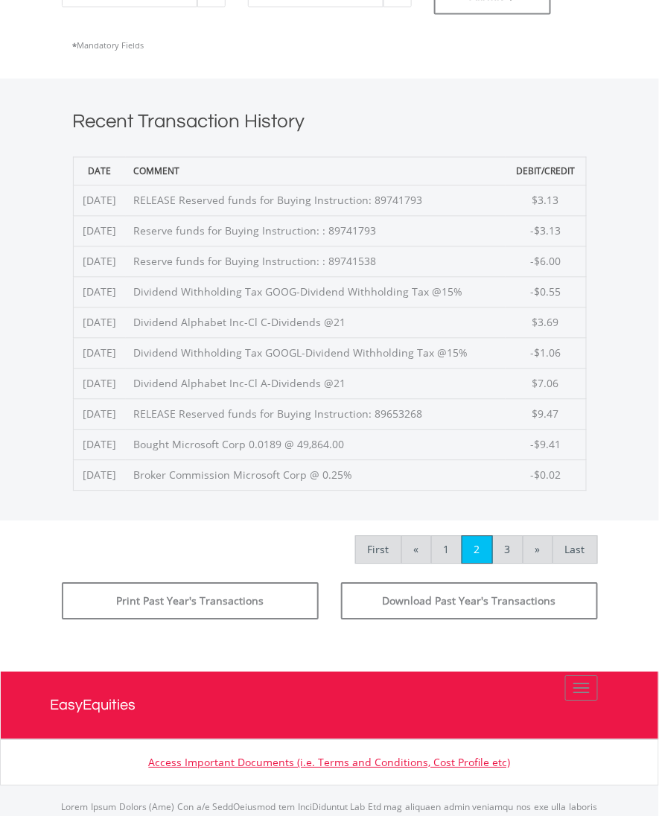
scroll to position [439, 0]
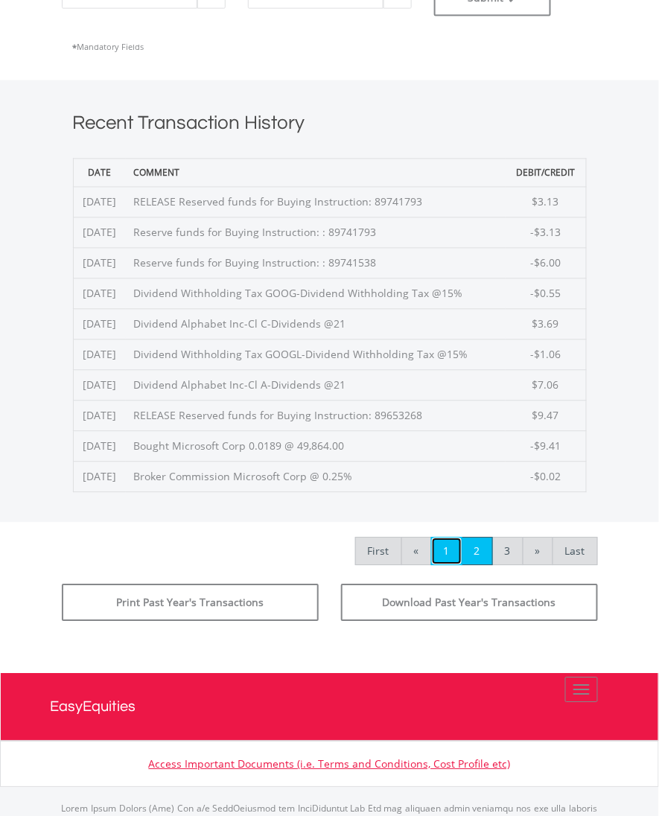
click at [443, 553] on link "1" at bounding box center [446, 552] width 31 height 28
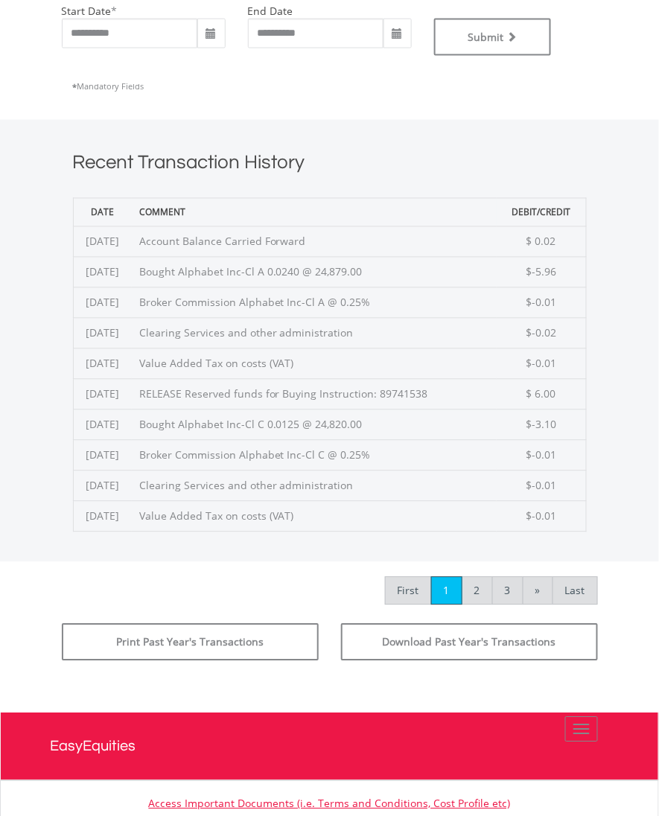
scroll to position [327, 0]
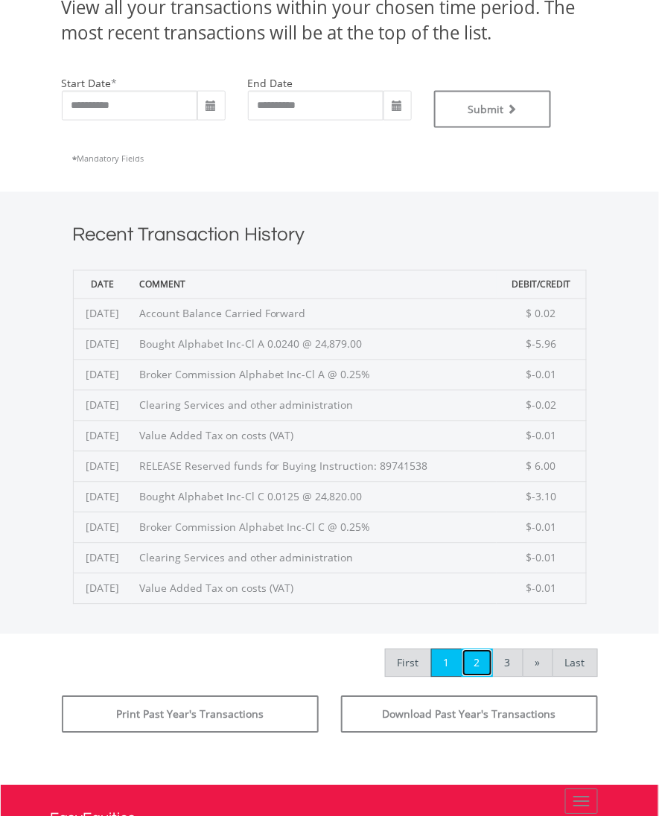
click at [475, 673] on link "2" at bounding box center [477, 663] width 31 height 28
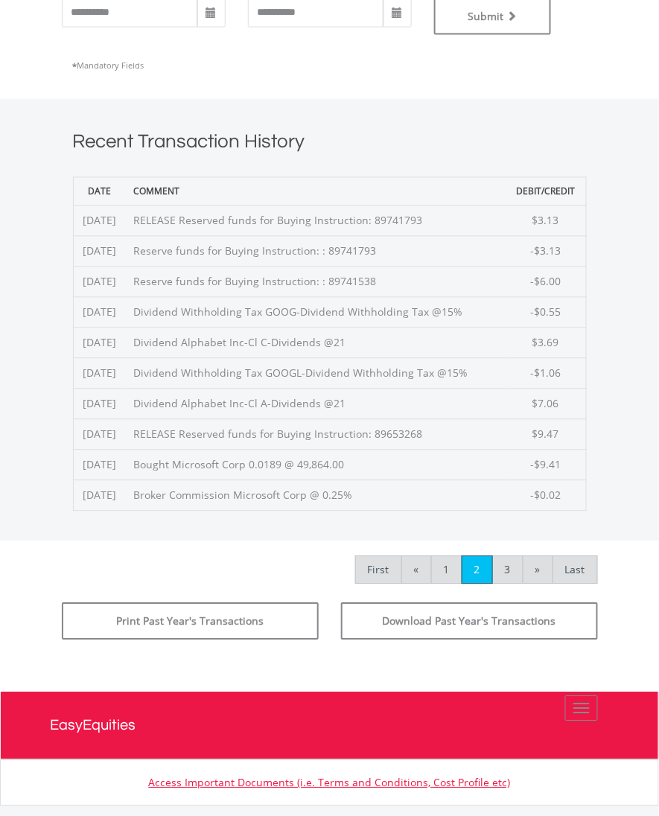
scroll to position [447, 0]
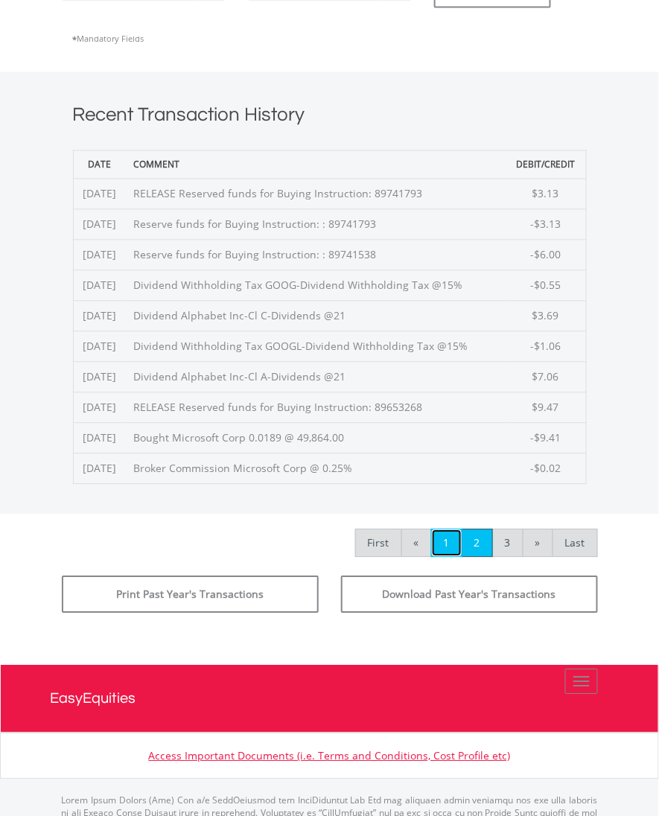
click at [444, 549] on link "1" at bounding box center [446, 543] width 31 height 28
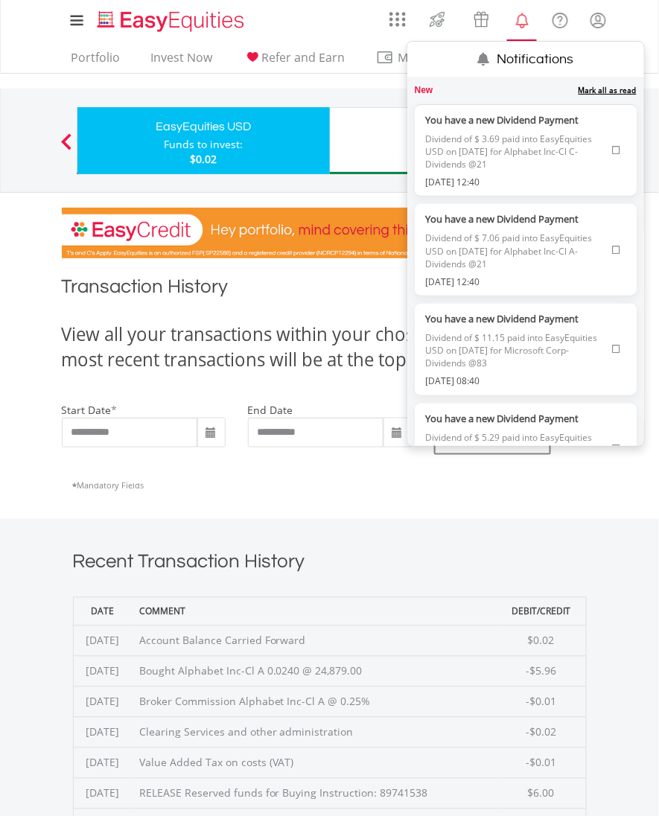
click at [522, 31] on link "Notifications" at bounding box center [522, 19] width 38 height 30
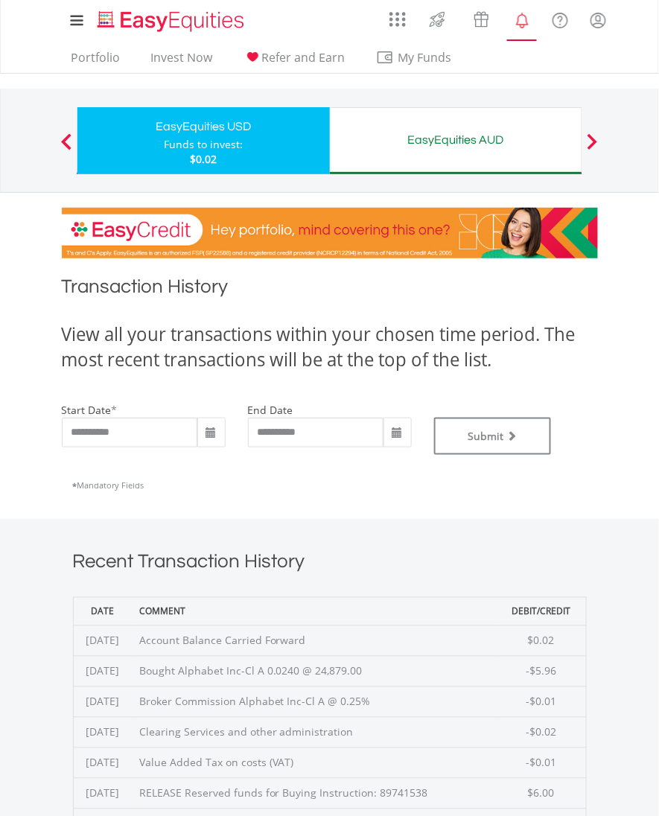
click at [522, 31] on link "Notifications" at bounding box center [522, 19] width 38 height 30
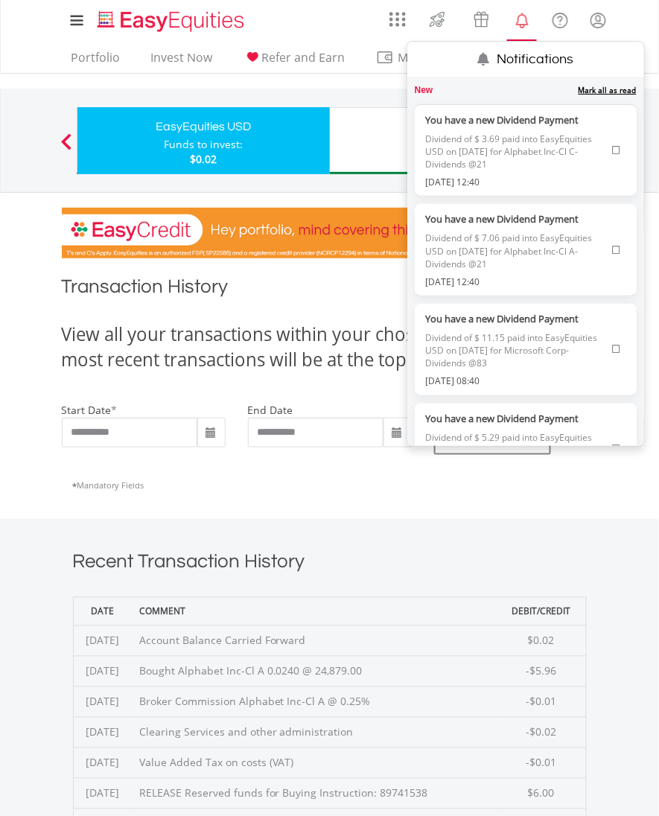
click at [589, 92] on link "Mark all as read" at bounding box center [607, 90] width 58 height 10
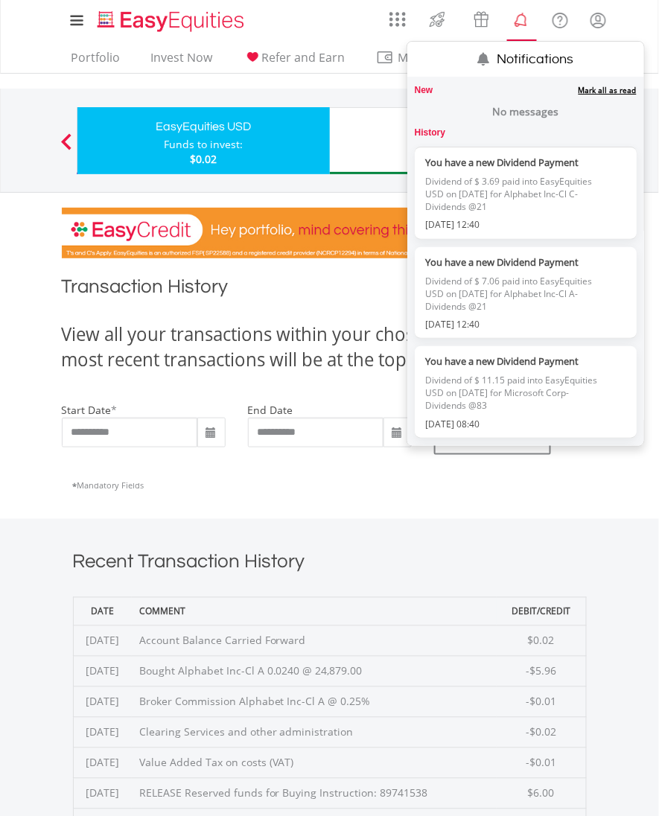
click at [526, 16] on lord-icon "Notifications" at bounding box center [522, 20] width 19 height 19
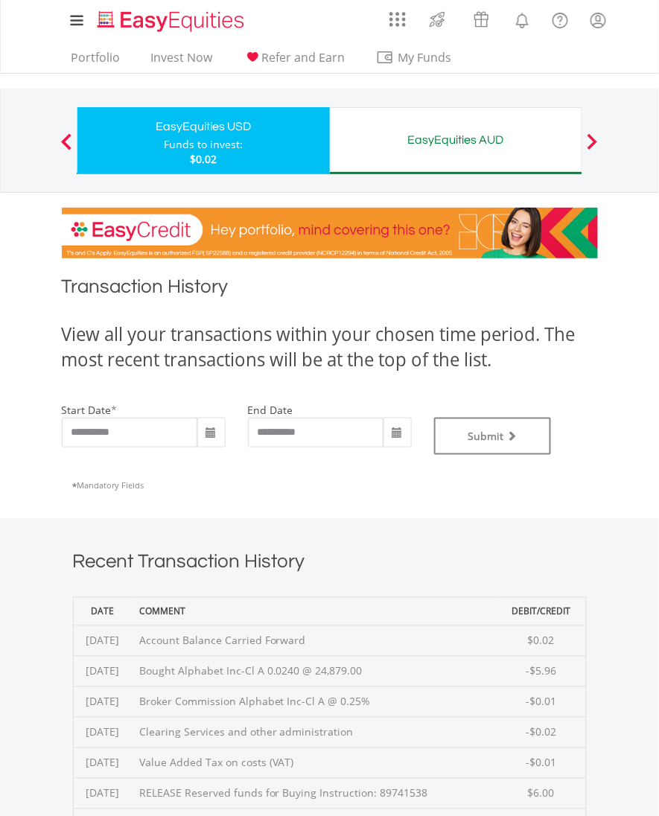
click at [489, 137] on div "EasyEquities AUD" at bounding box center [456, 140] width 234 height 21
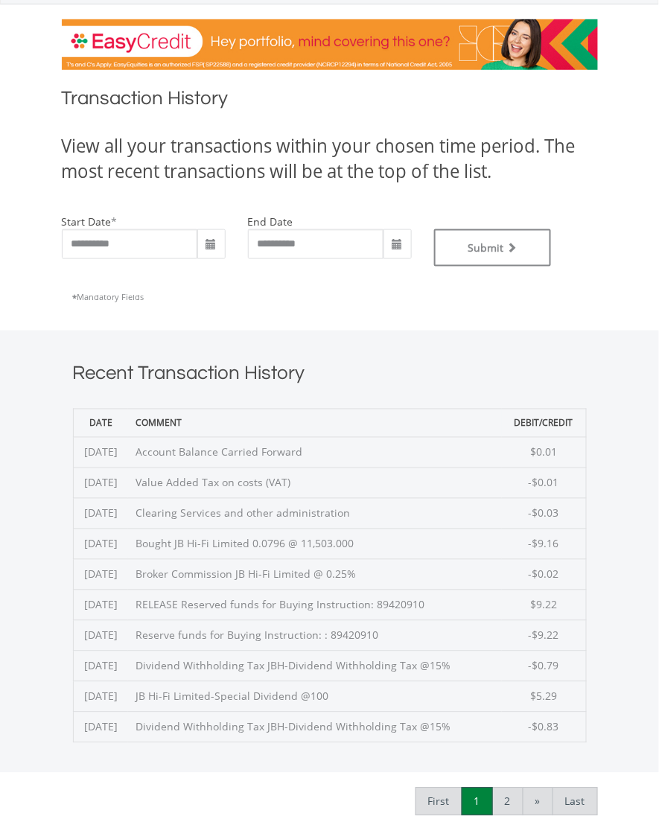
scroll to position [223, 0]
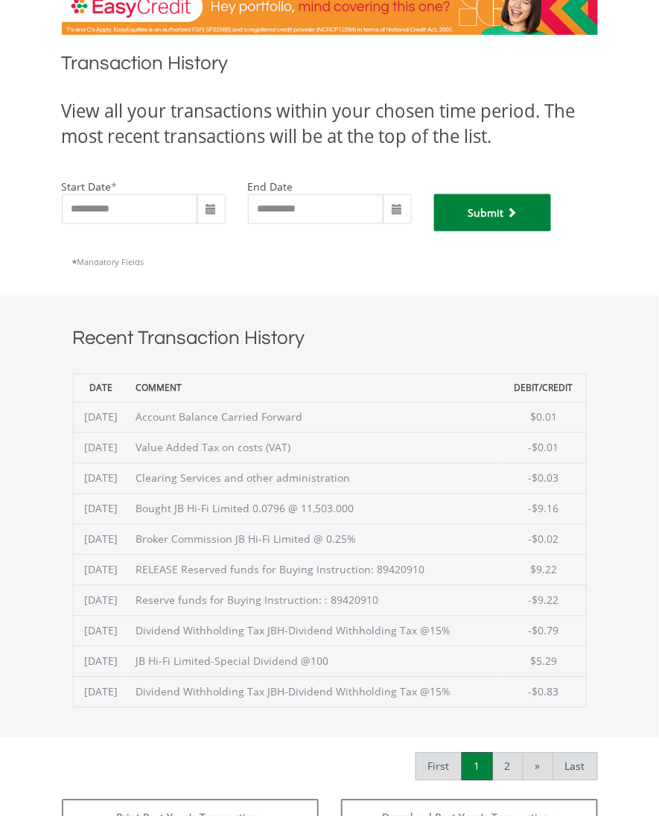
click at [506, 223] on button "Submit" at bounding box center [493, 212] width 118 height 37
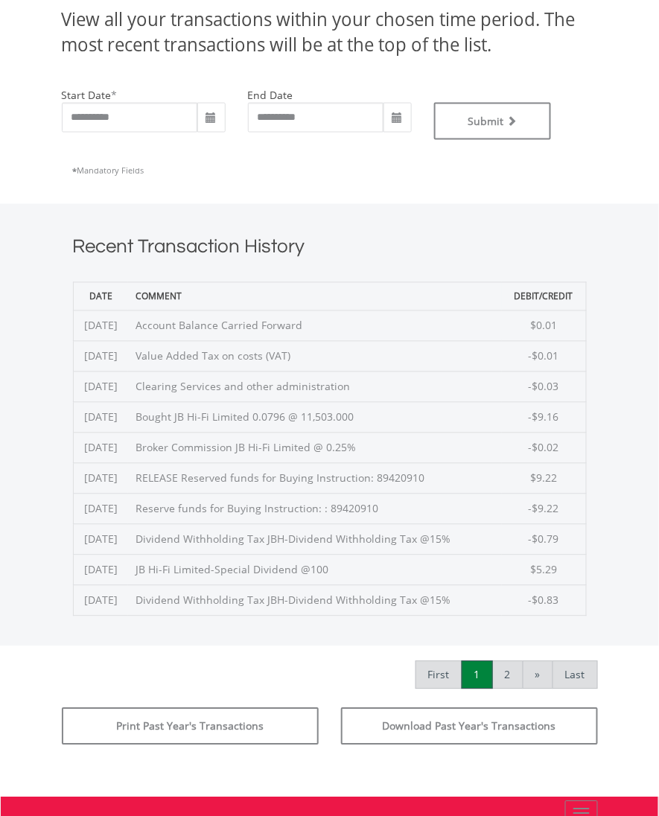
scroll to position [334, 0]
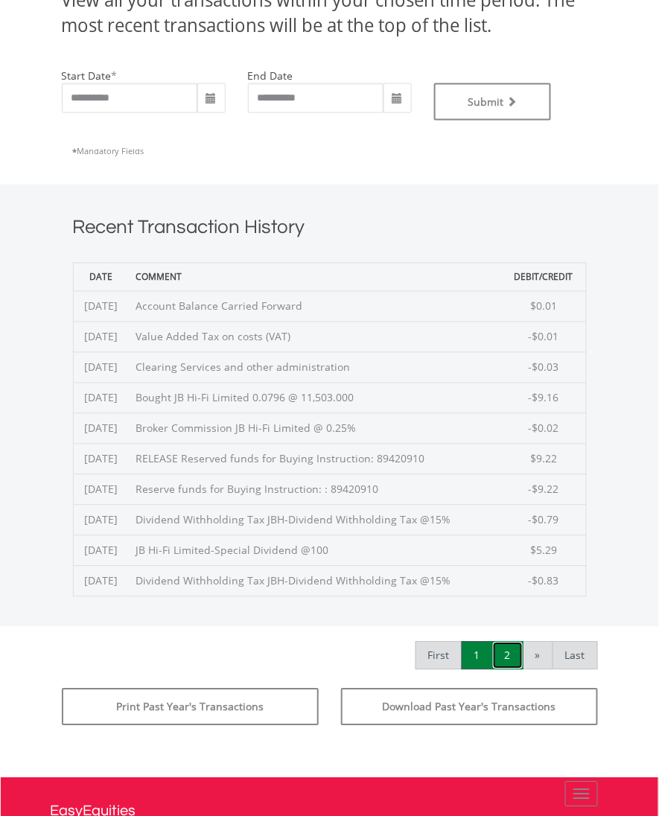
click at [511, 660] on link "2" at bounding box center [507, 656] width 31 height 28
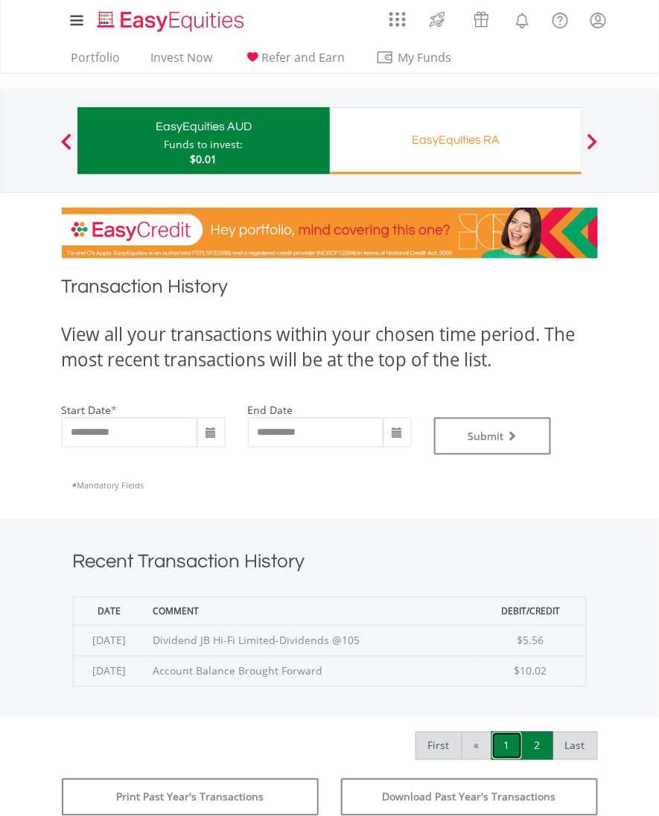
click at [510, 742] on link "1" at bounding box center [506, 746] width 31 height 28
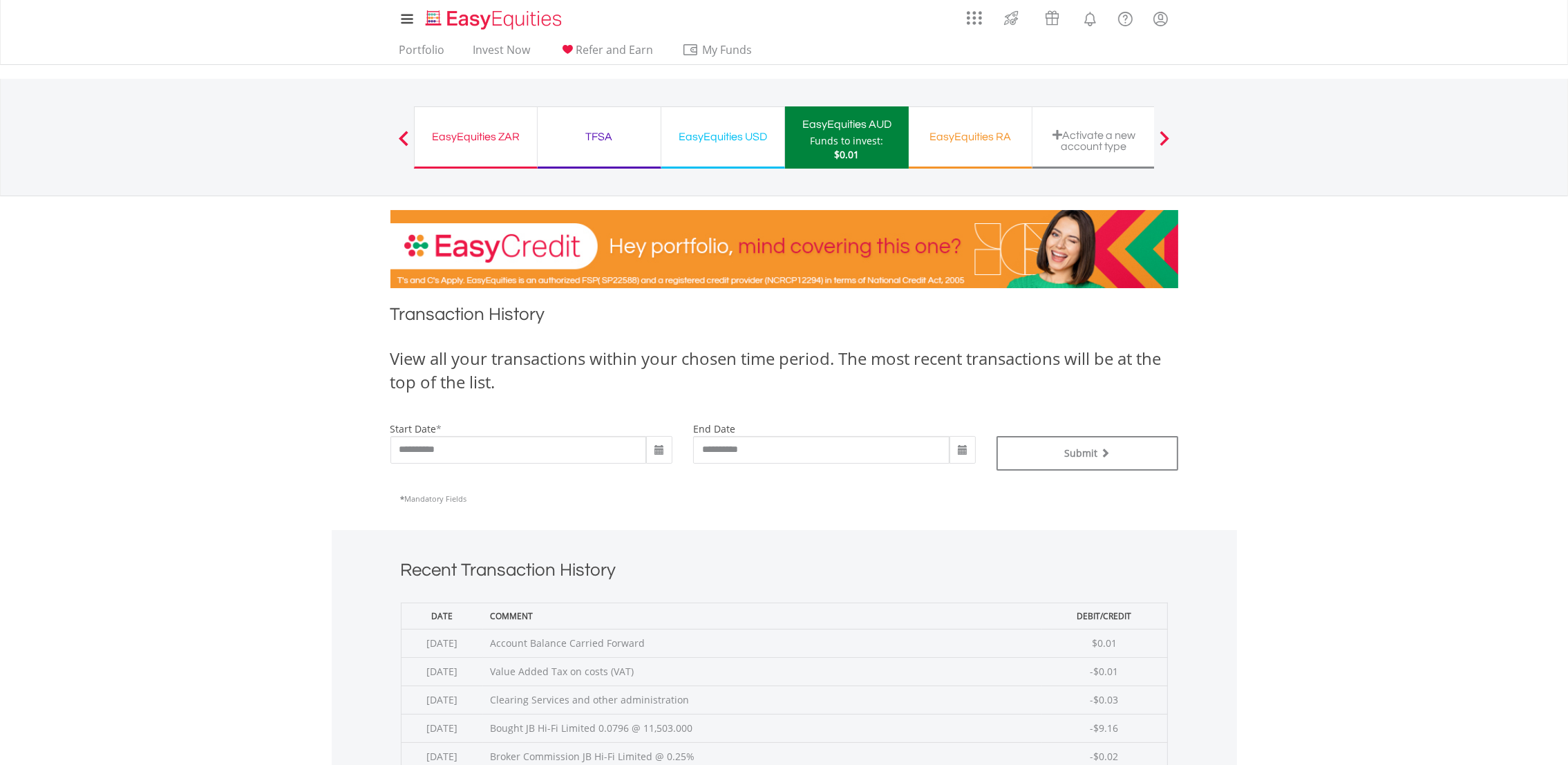
click at [611, 149] on div "EasyEquities RA Funds to invest: $0.01" at bounding box center [970, 137] width 123 height 62
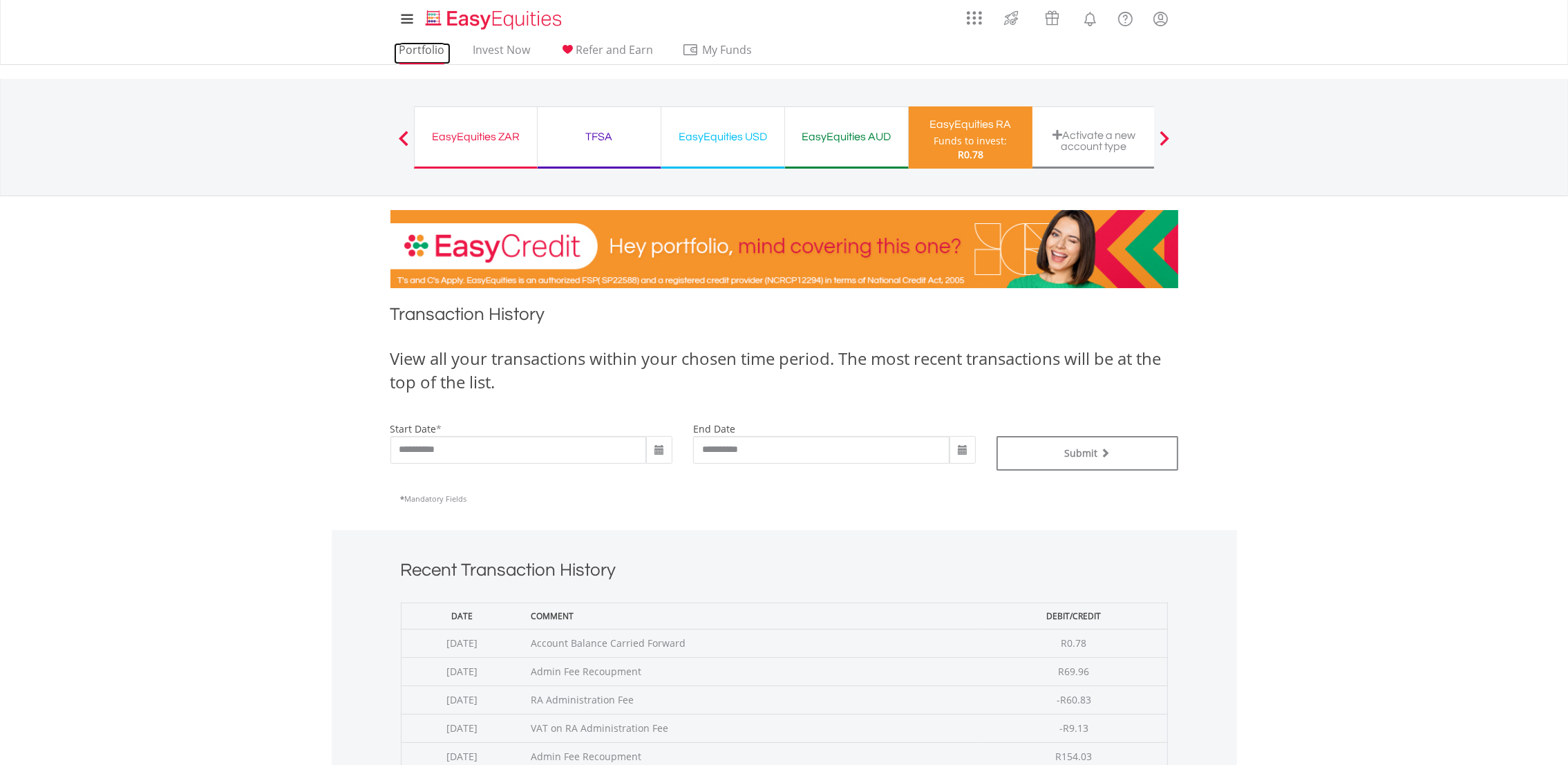
click at [402, 51] on link "Portfolio" at bounding box center [421, 53] width 57 height 21
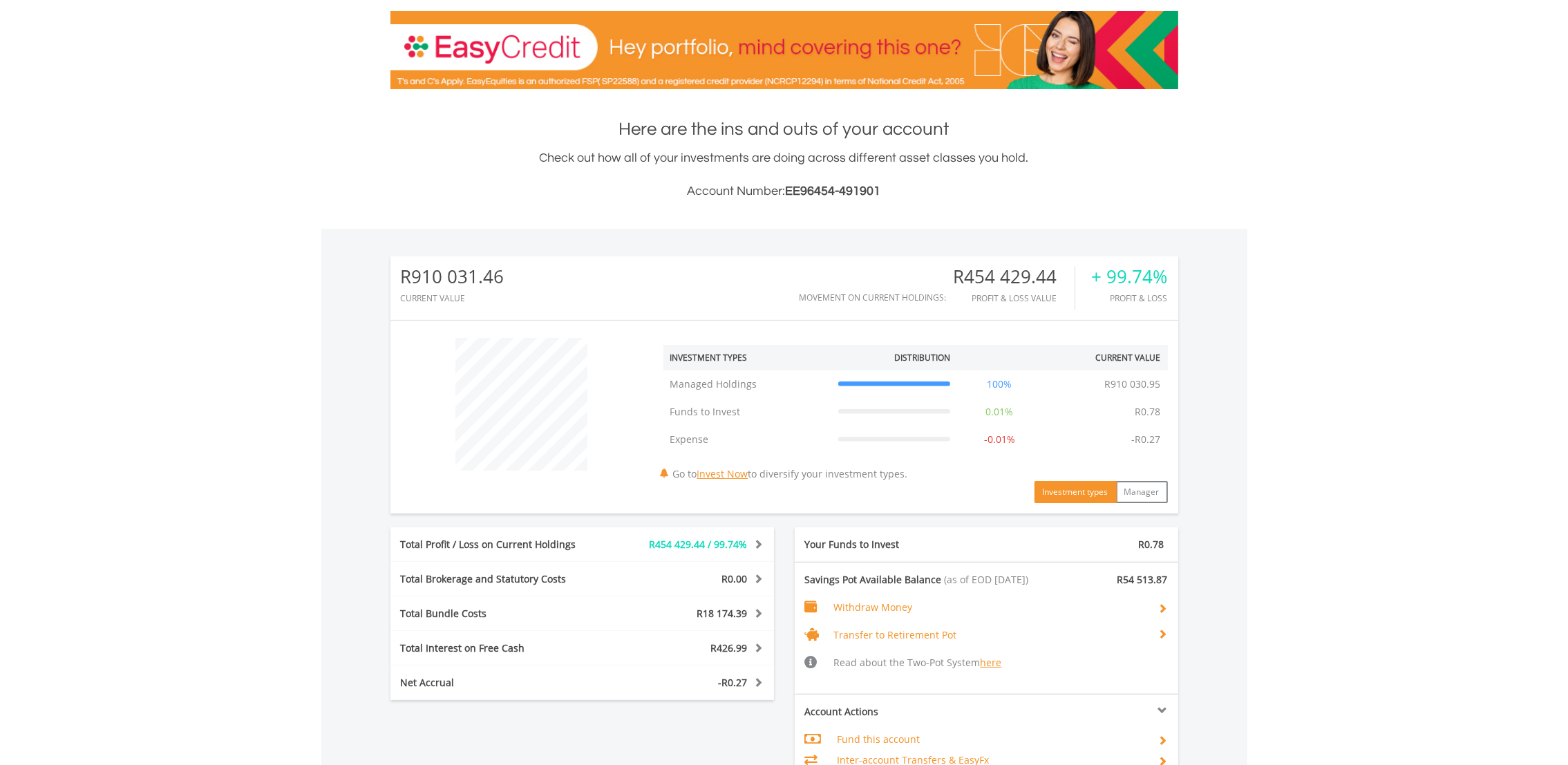
scroll to position [302, 0]
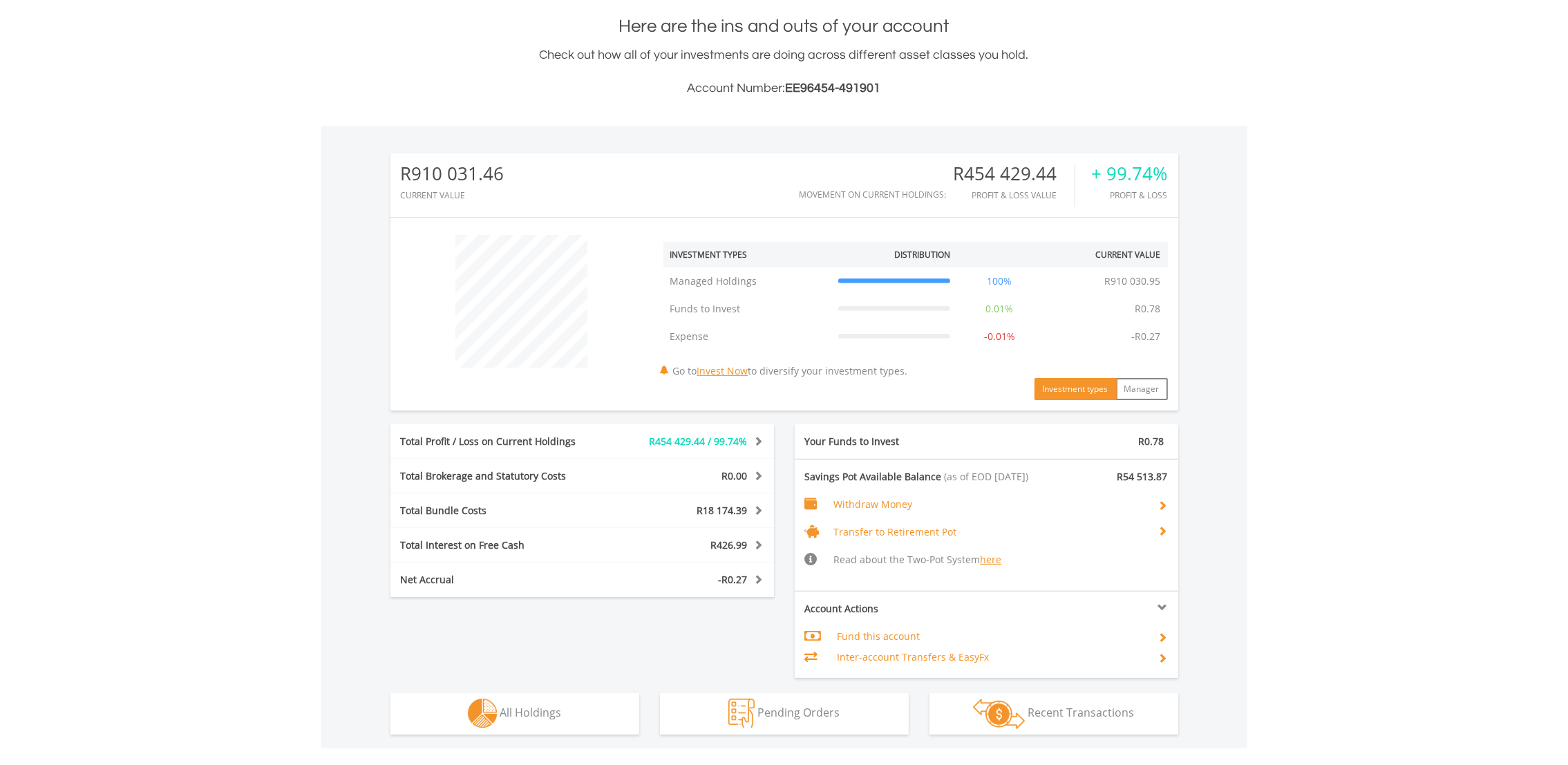
click at [725, 440] on span "R454 429.44 / 99.74%" at bounding box center [699, 441] width 98 height 13
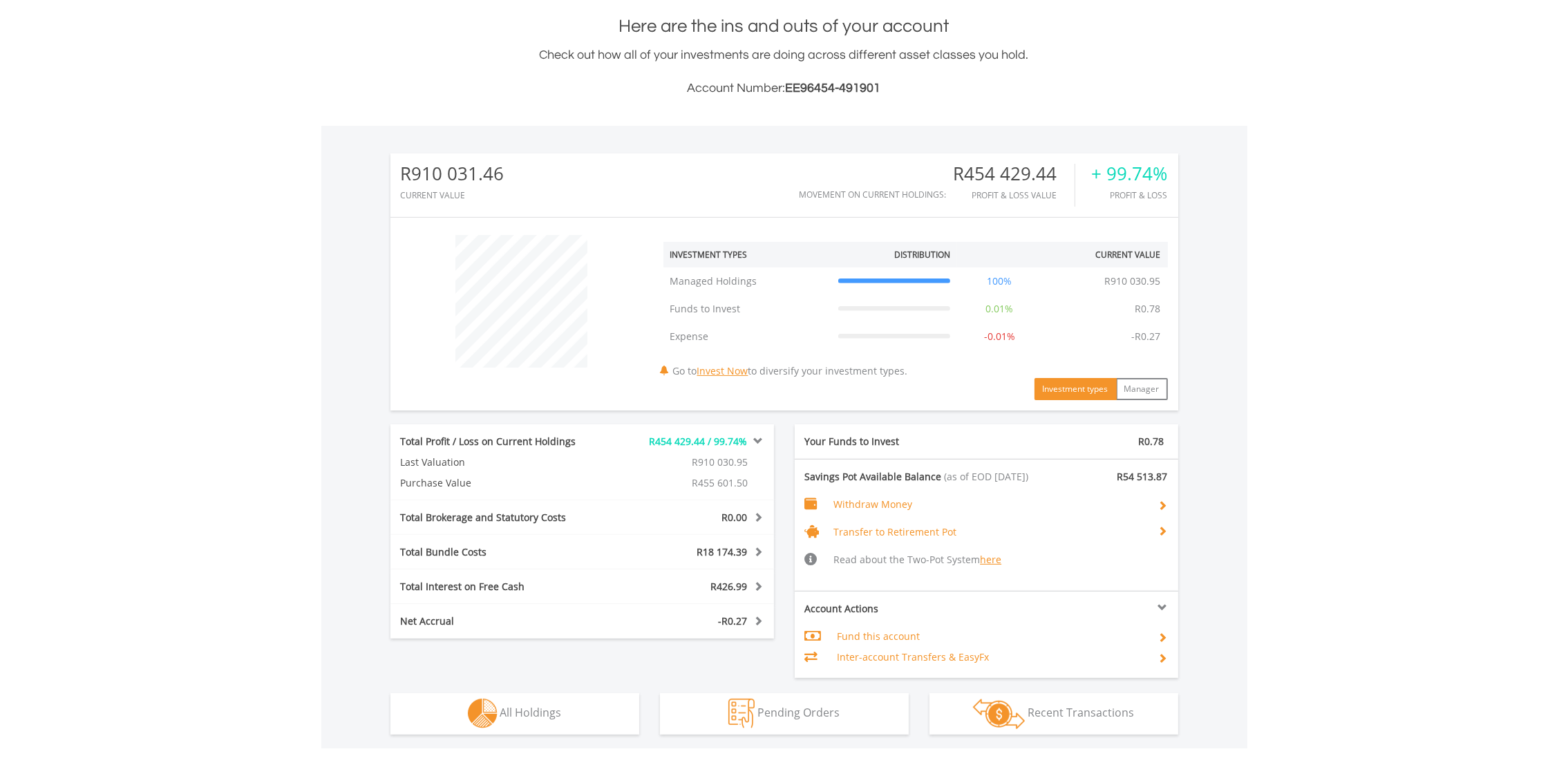
click at [733, 514] on span "R0.00" at bounding box center [735, 517] width 26 height 13
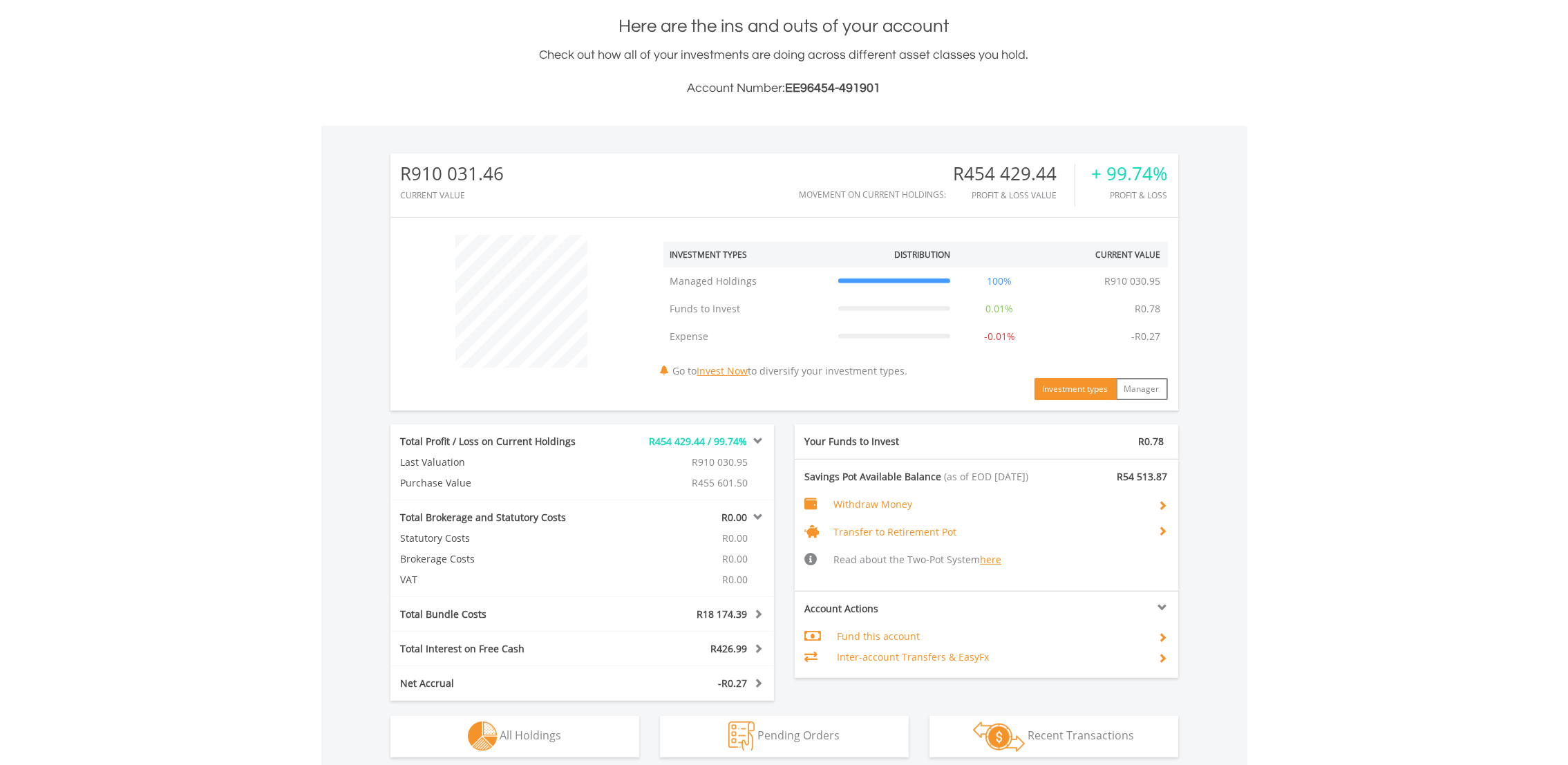
click at [726, 616] on span "R18 174.39" at bounding box center [722, 614] width 50 height 13
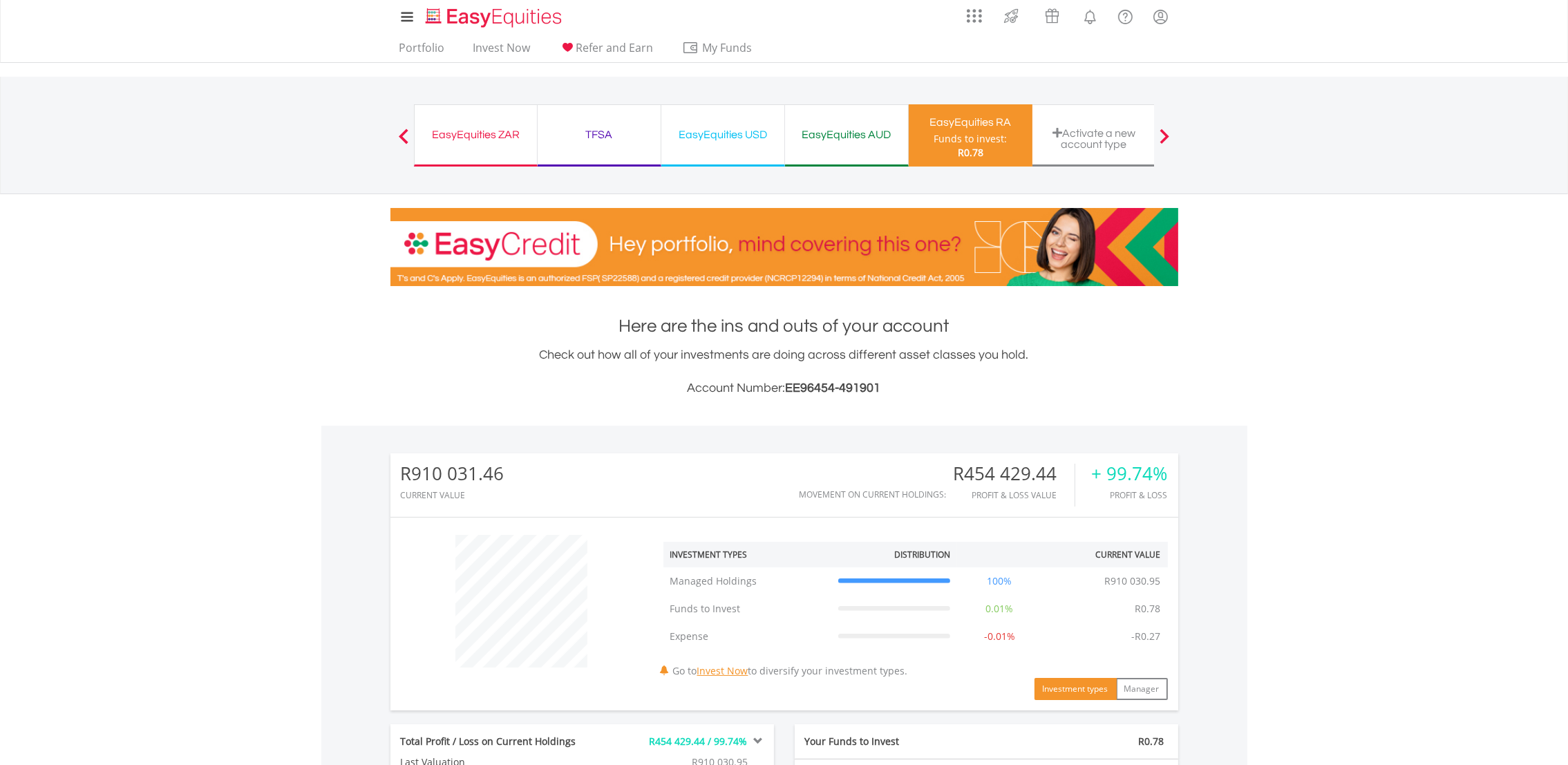
scroll to position [0, 0]
